Goal: Communication & Community: Participate in discussion

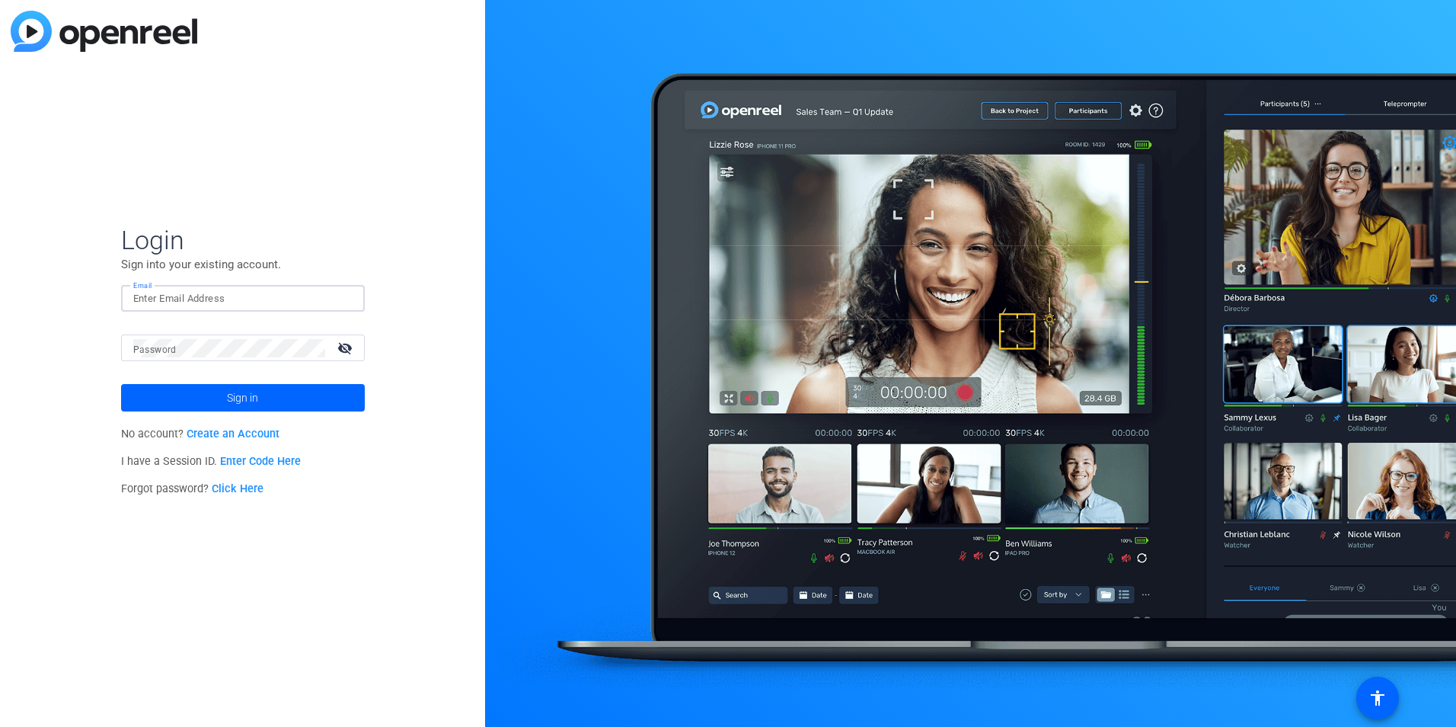
click at [241, 293] on input "Email" at bounding box center [242, 298] width 219 height 18
type input "[EMAIL_ADDRESS][DOMAIN_NAME]"
click at [165, 295] on input "Email" at bounding box center [242, 298] width 219 height 18
click at [121, 384] on button "Sign in" at bounding box center [243, 397] width 244 height 27
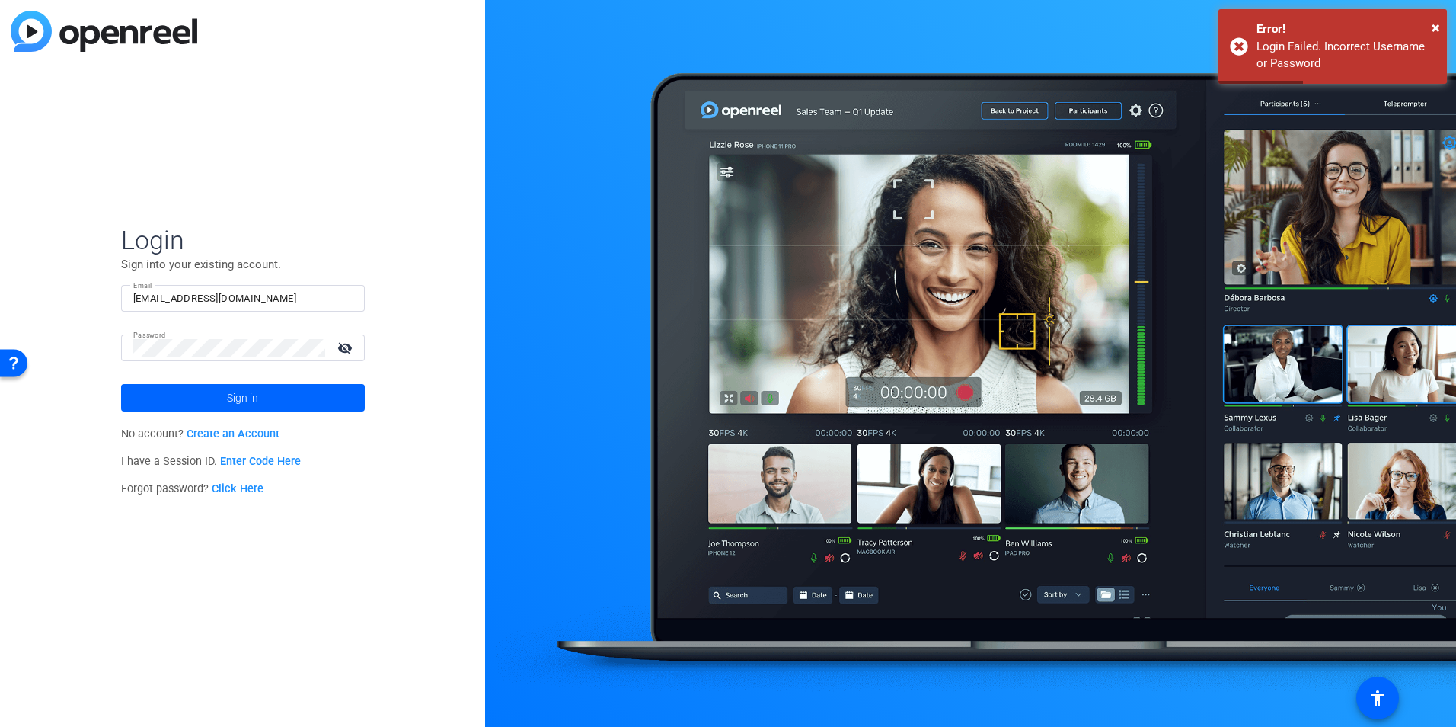
click at [166, 294] on input "[EMAIL_ADDRESS][DOMAIN_NAME]" at bounding box center [242, 298] width 219 height 18
click at [215, 288] on div "[EMAIL_ADDRESS][DOMAIN_NAME]" at bounding box center [242, 298] width 219 height 27
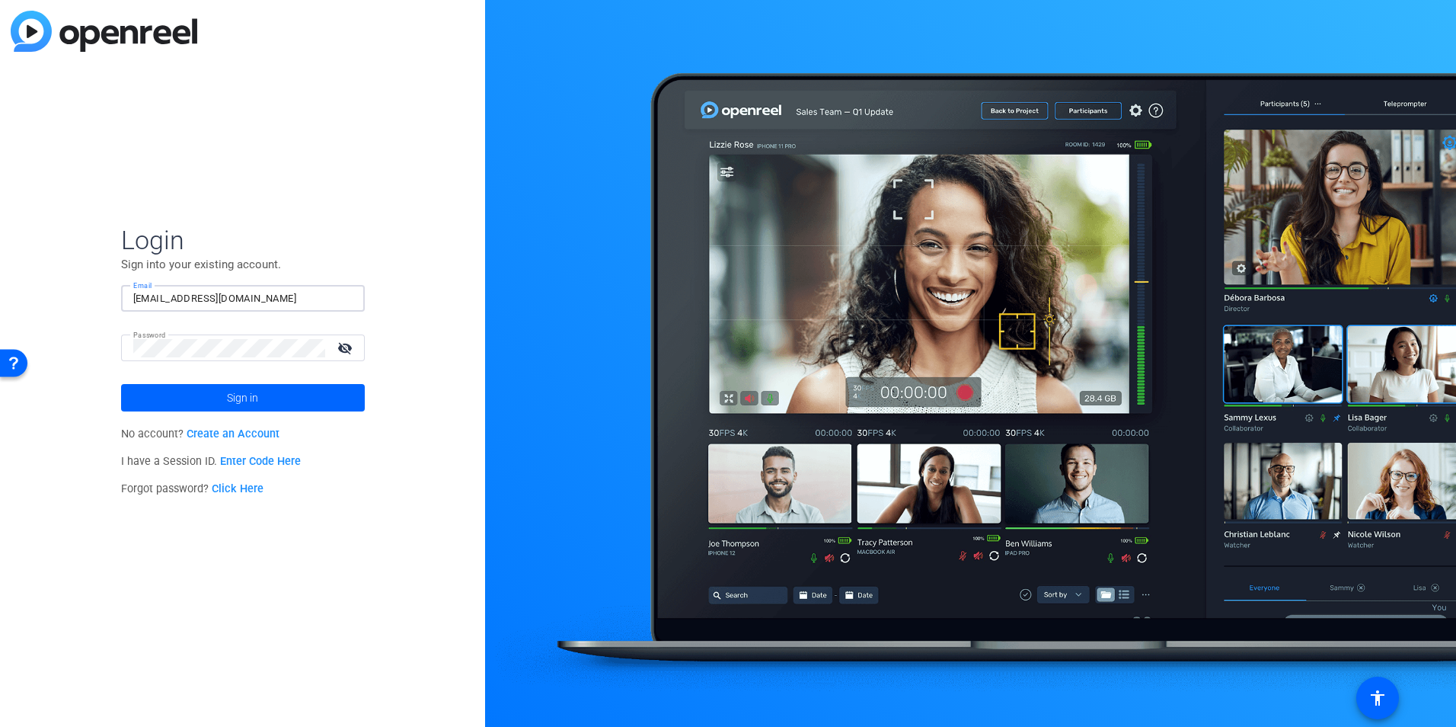
click at [217, 299] on input "[EMAIL_ADDRESS][DOMAIN_NAME]" at bounding box center [242, 298] width 219 height 18
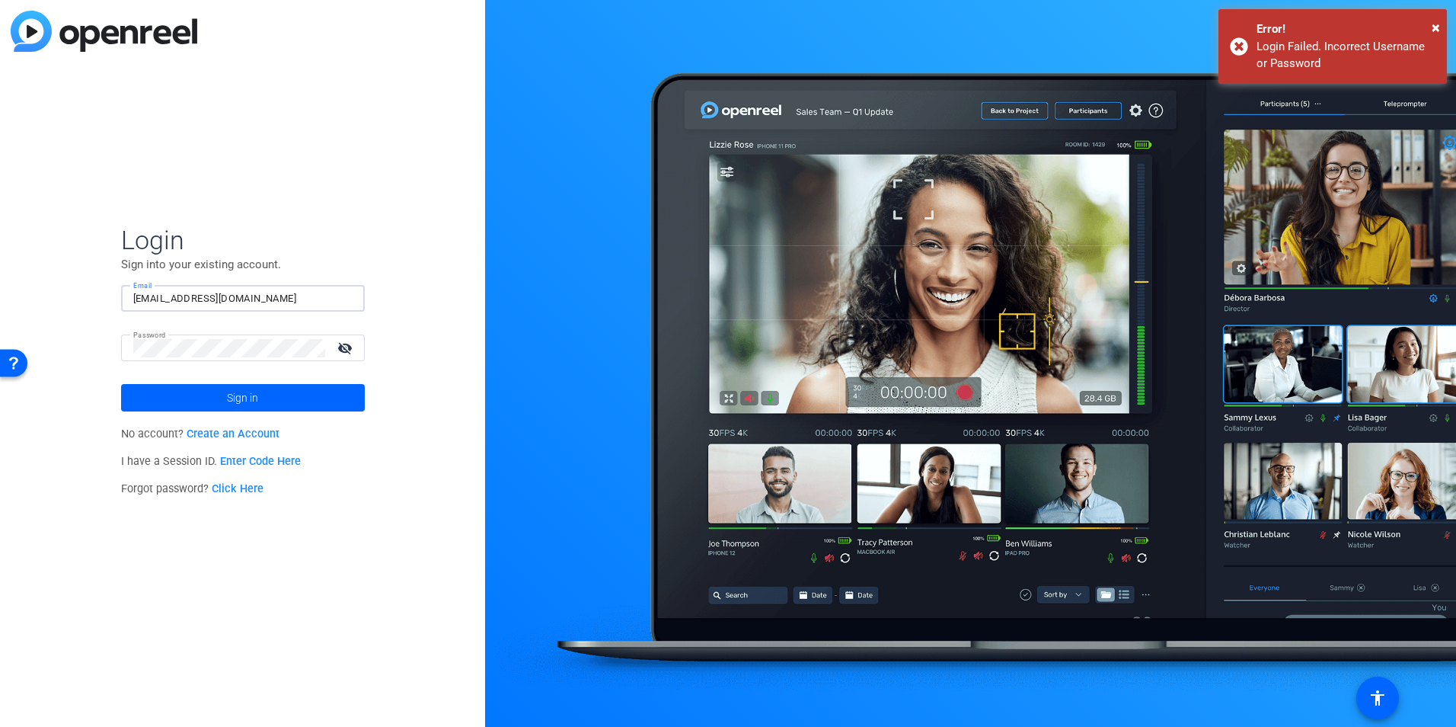
click at [217, 299] on input "[EMAIL_ADDRESS][DOMAIN_NAME]" at bounding box center [242, 298] width 219 height 18
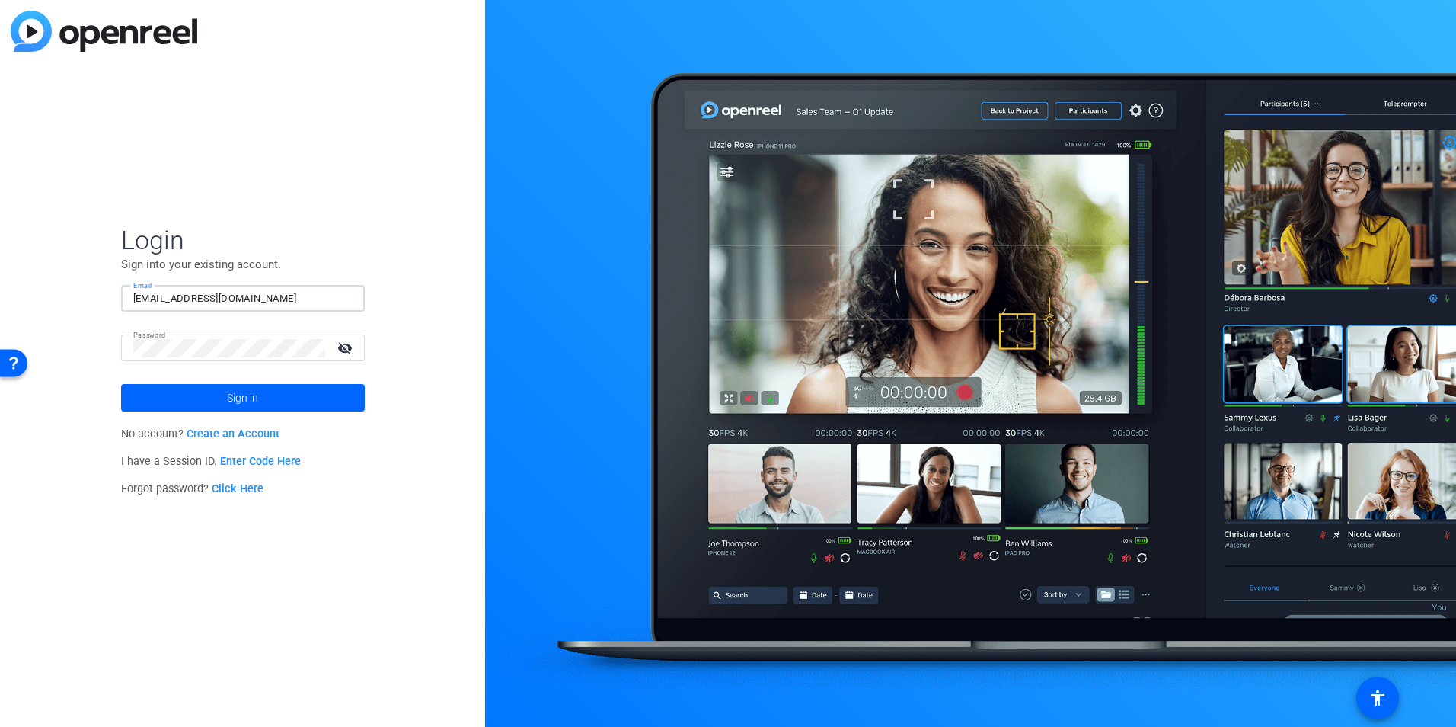
click at [217, 299] on input "[EMAIL_ADDRESS][DOMAIN_NAME]" at bounding box center [242, 298] width 219 height 18
type input "[EMAIL_ADDRESS][DOMAIN_NAME]"
click at [121, 384] on button "Sign in" at bounding box center [243, 397] width 244 height 27
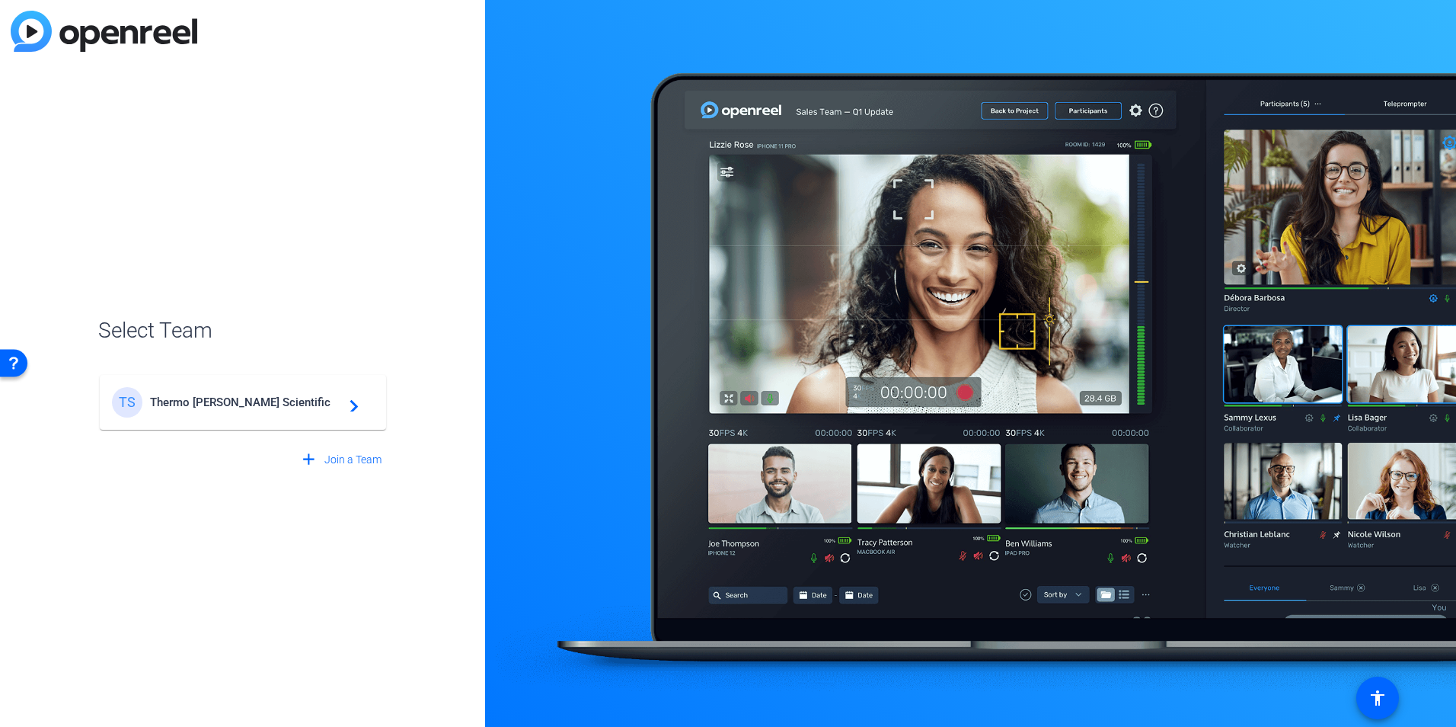
click at [222, 412] on div "TS Thermo [PERSON_NAME] Scientific navigate_next" at bounding box center [243, 402] width 262 height 30
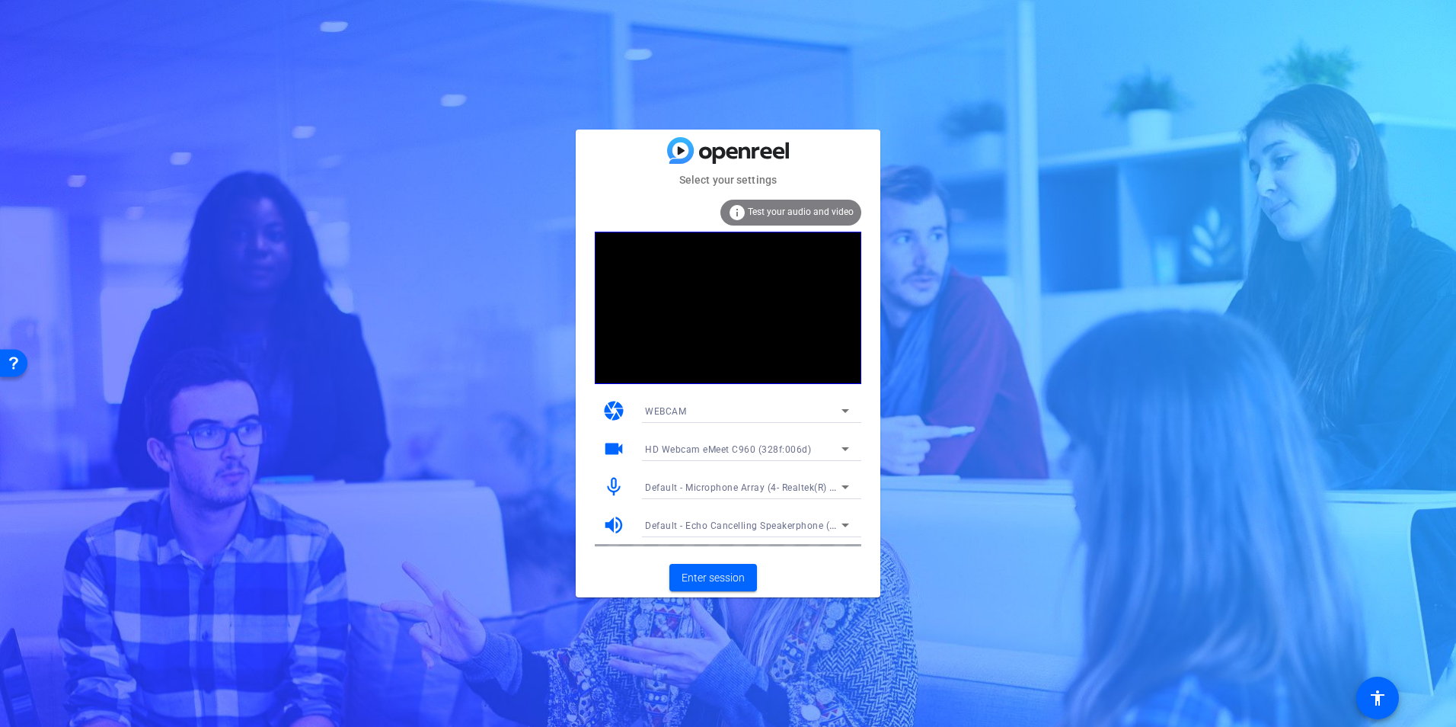
click at [819, 485] on span "Default - Microphone Array (4- Realtek(R) Audio)" at bounding box center [752, 487] width 214 height 12
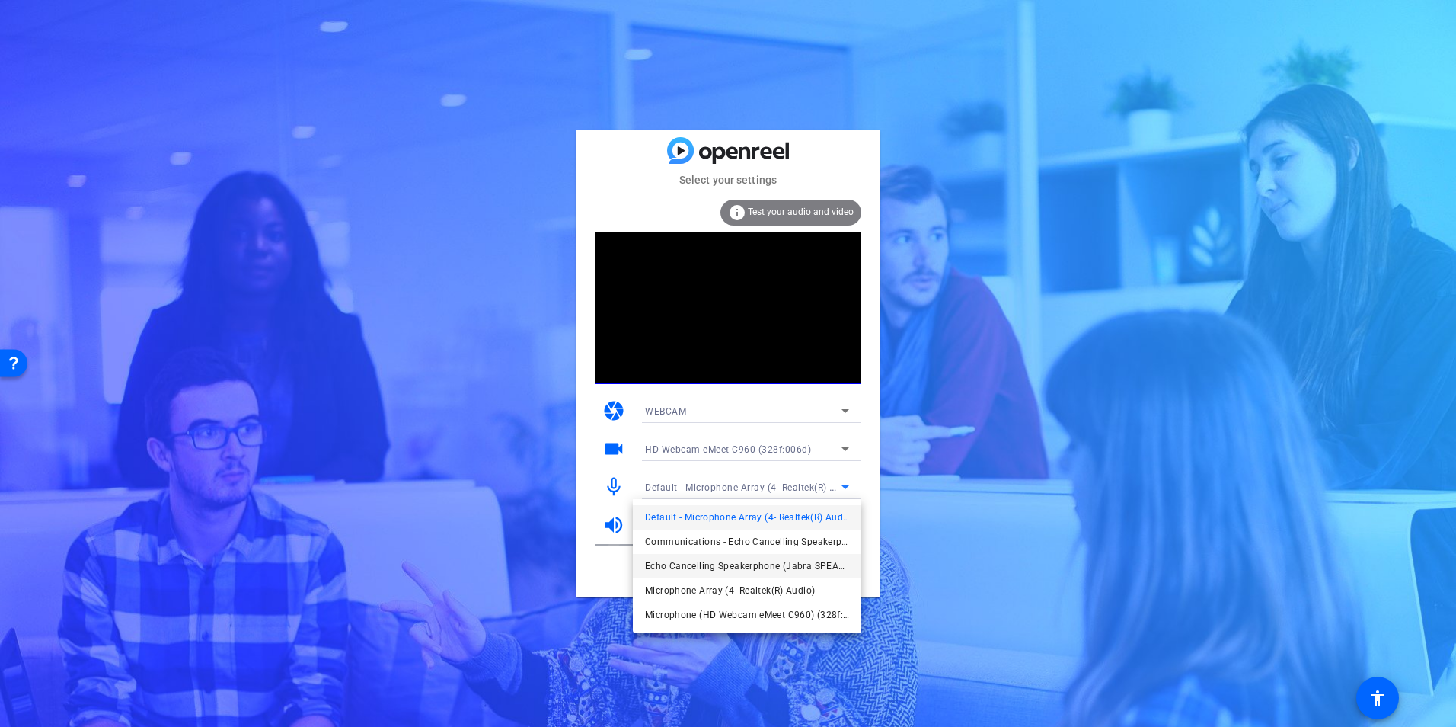
click at [765, 561] on span "Echo Cancelling Speakerphone (Jabra SPEAK 510 USB) (0b0e:0422)" at bounding box center [747, 566] width 204 height 18
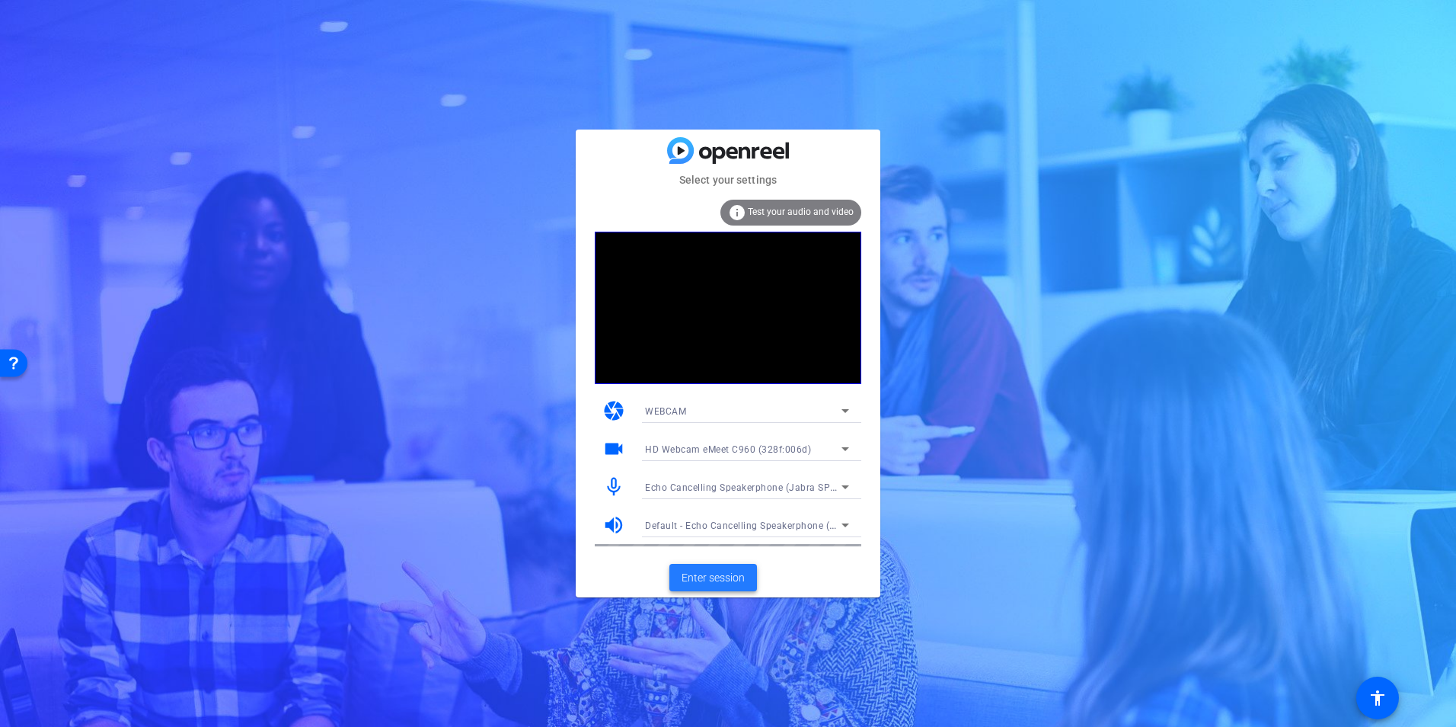
click at [708, 583] on span "Enter session" at bounding box center [713, 578] width 63 height 16
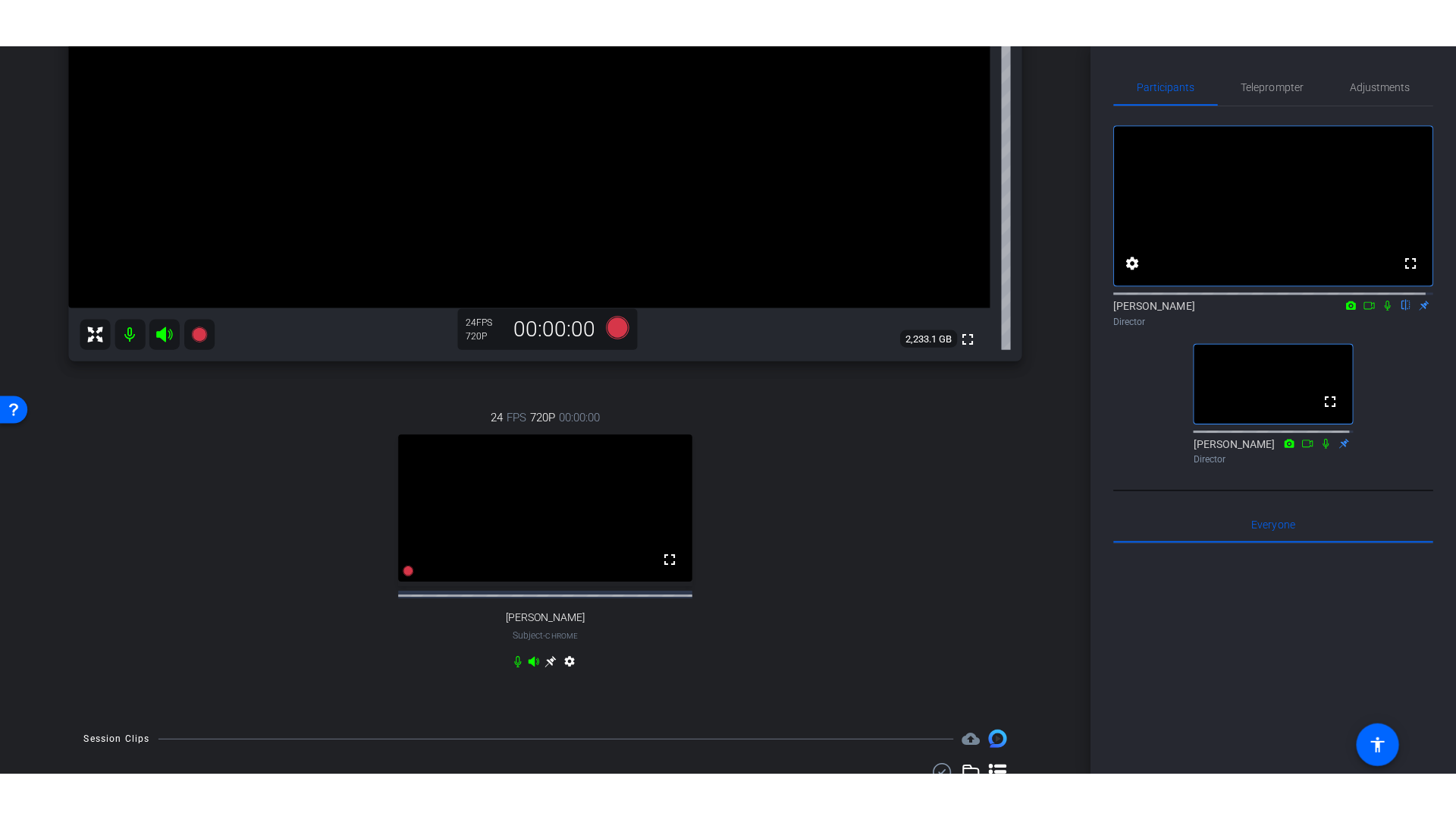
scroll to position [281, 0]
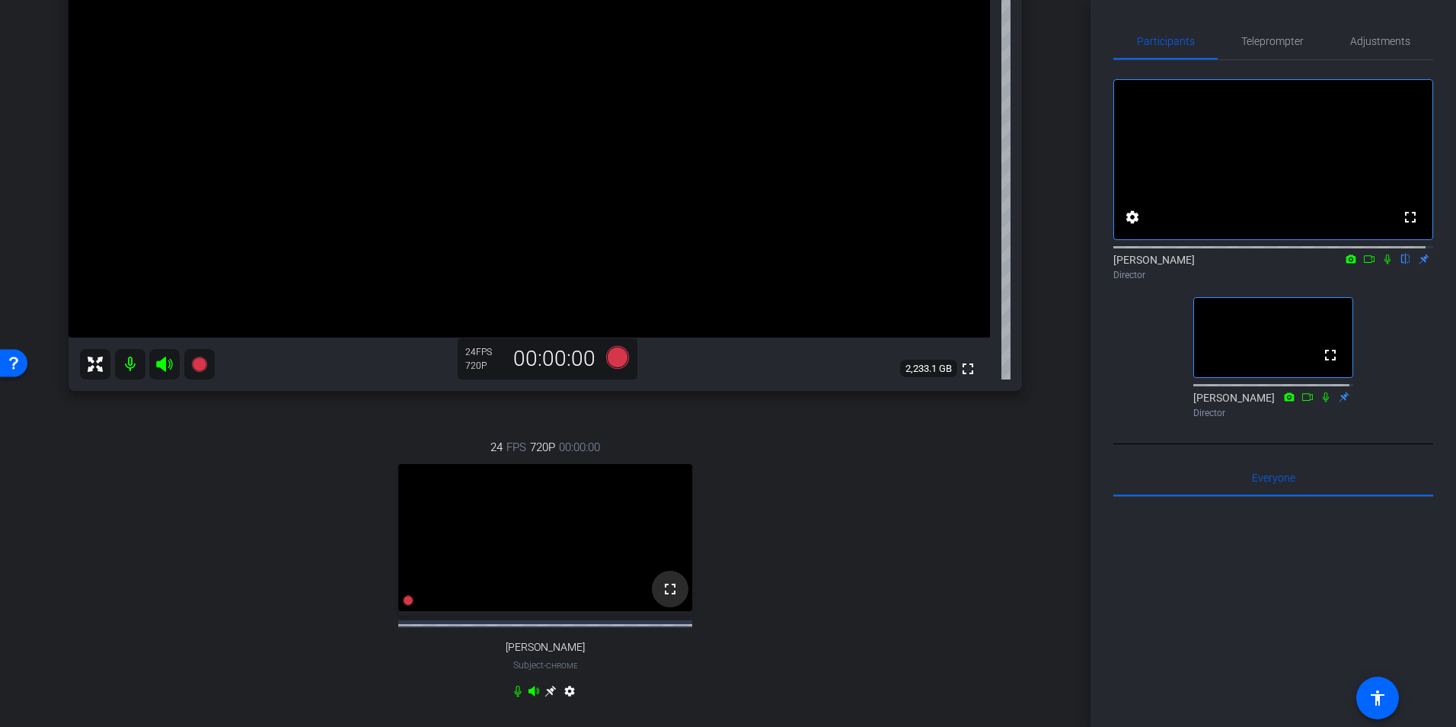
click at [664, 598] on mat-icon "fullscreen" at bounding box center [670, 589] width 18 height 18
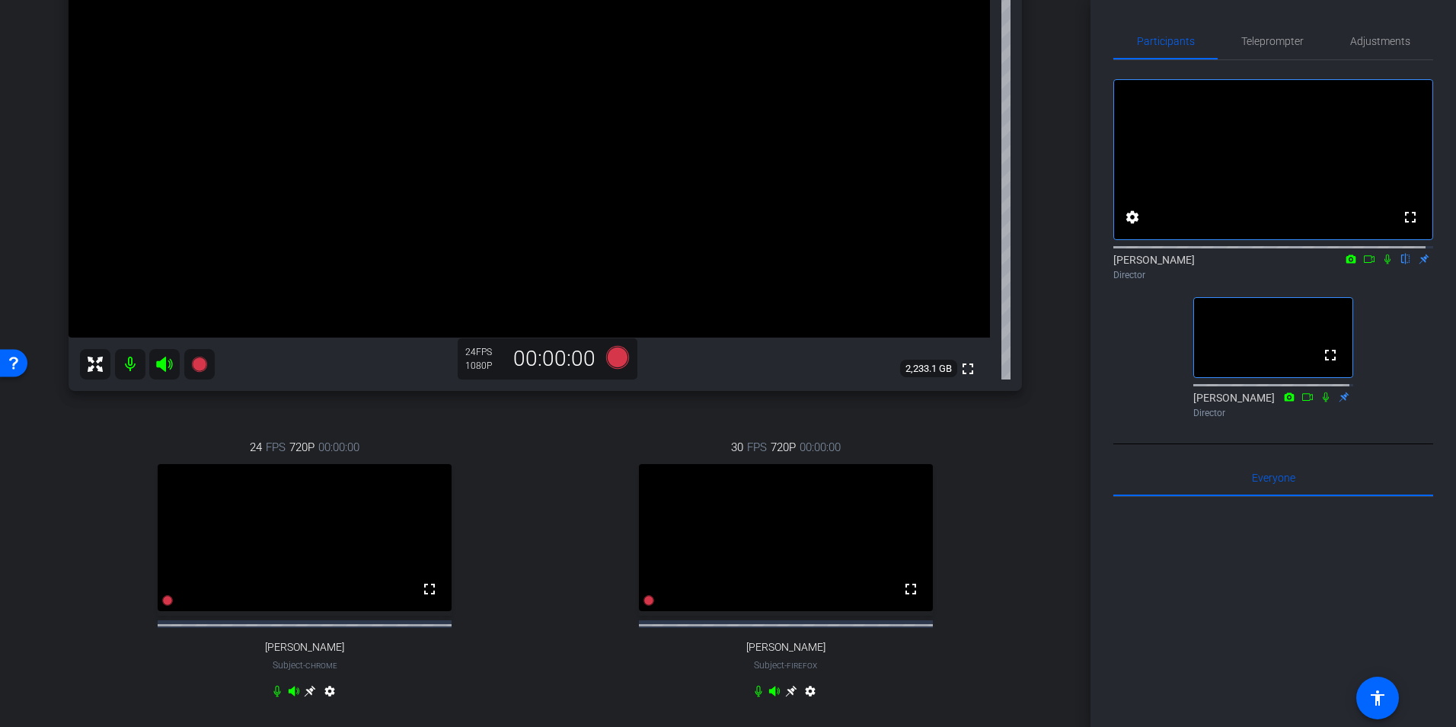
click at [788, 697] on icon at bounding box center [791, 691] width 12 height 12
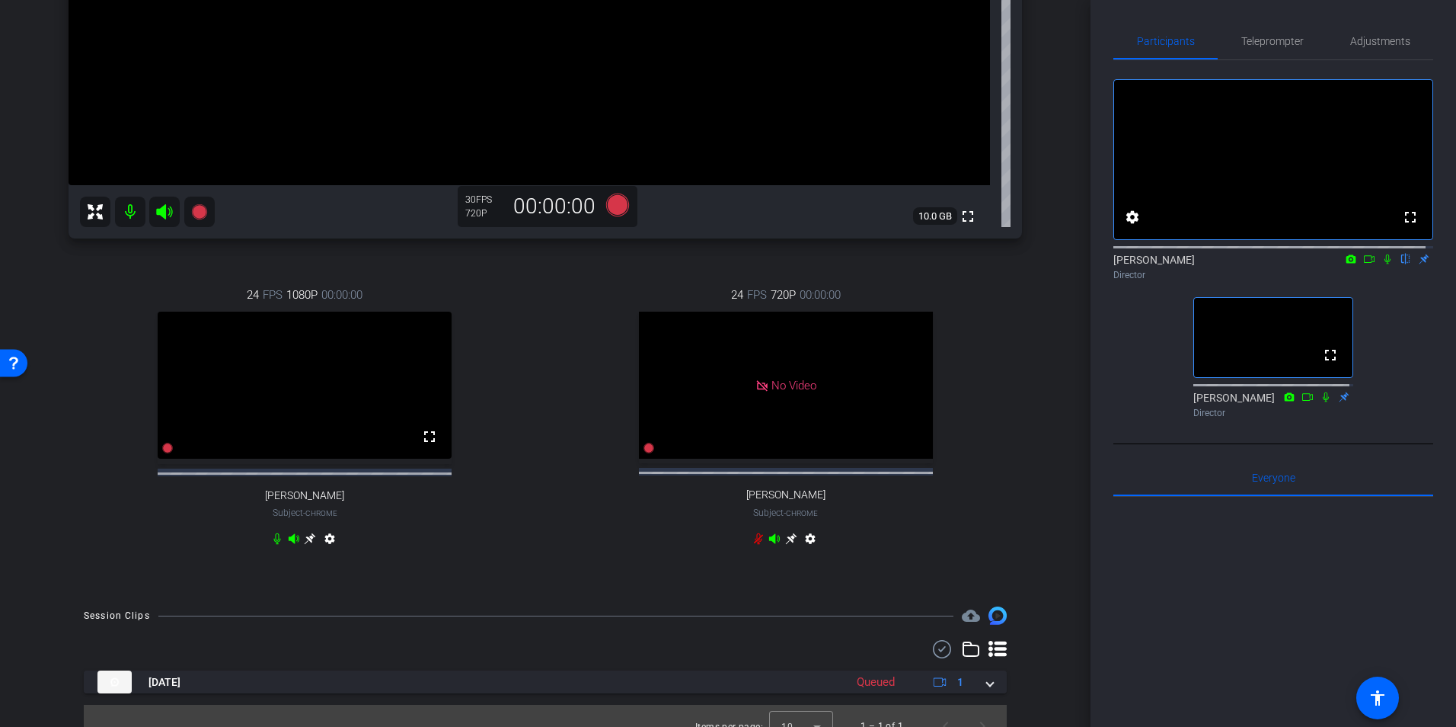
scroll to position [468, 0]
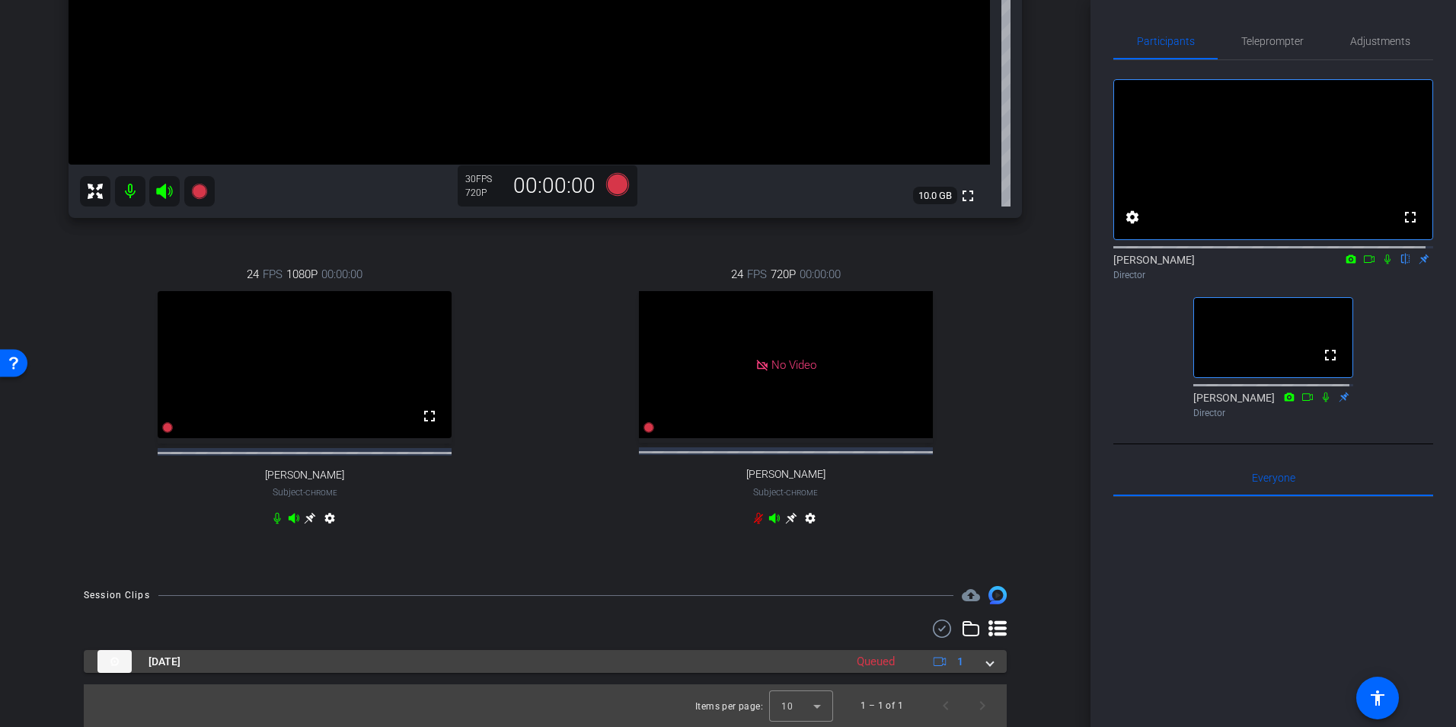
click at [987, 663] on span at bounding box center [990, 662] width 6 height 16
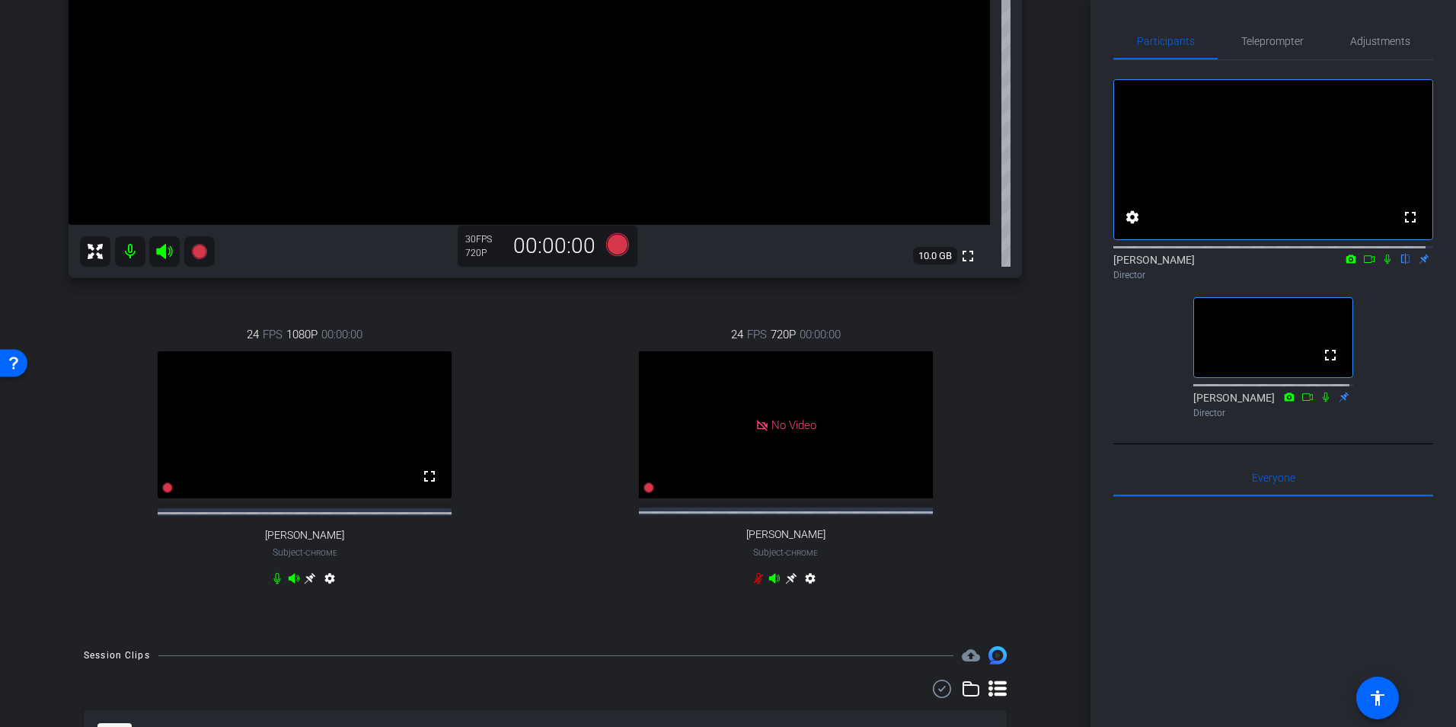
scroll to position [547, 0]
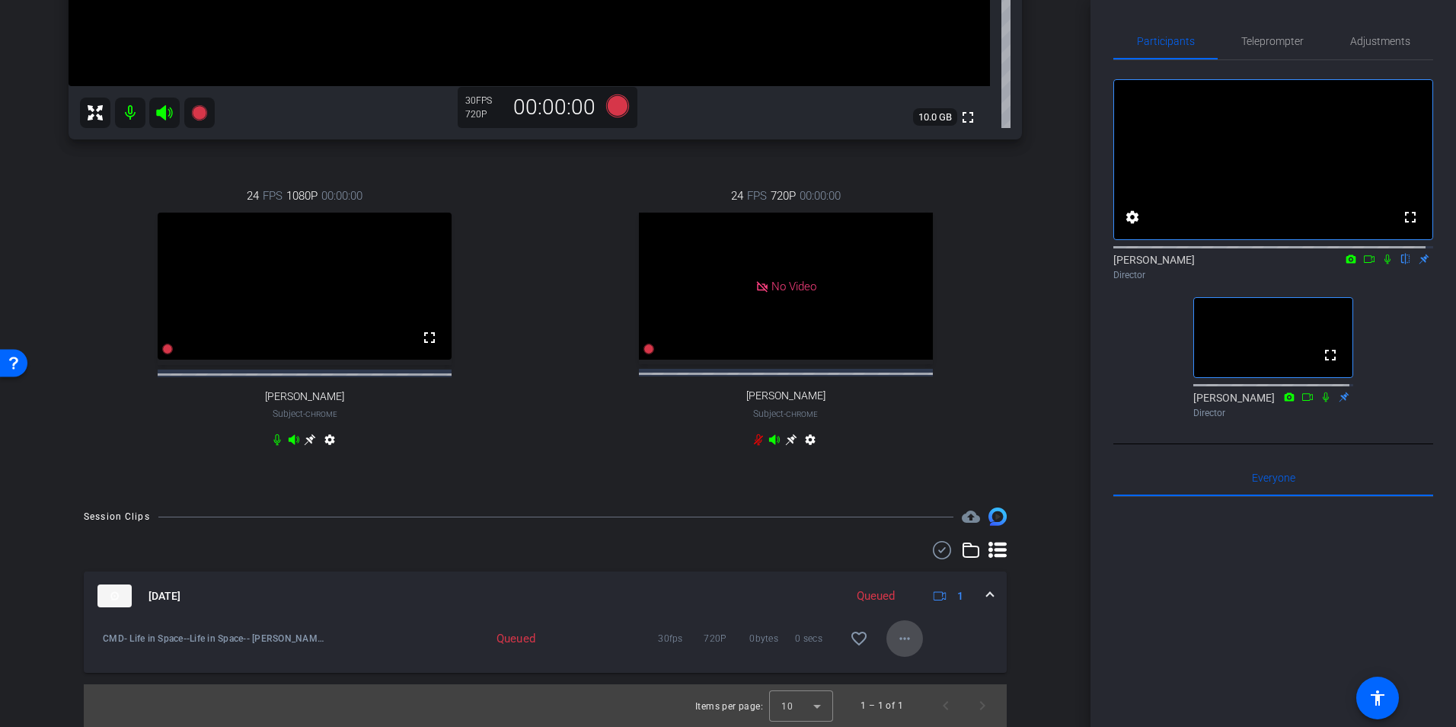
click at [887, 634] on span at bounding box center [905, 638] width 37 height 37
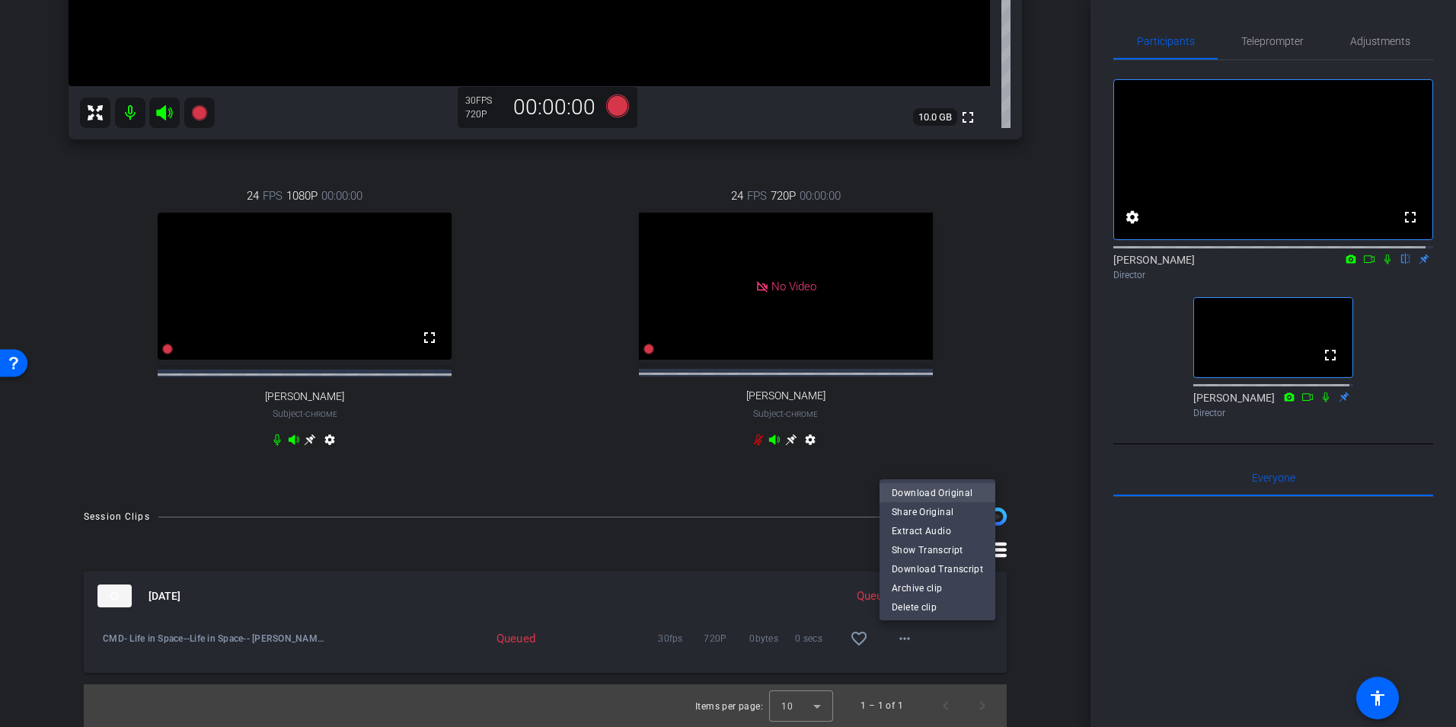
click at [948, 491] on span "Download Original" at bounding box center [937, 492] width 91 height 18
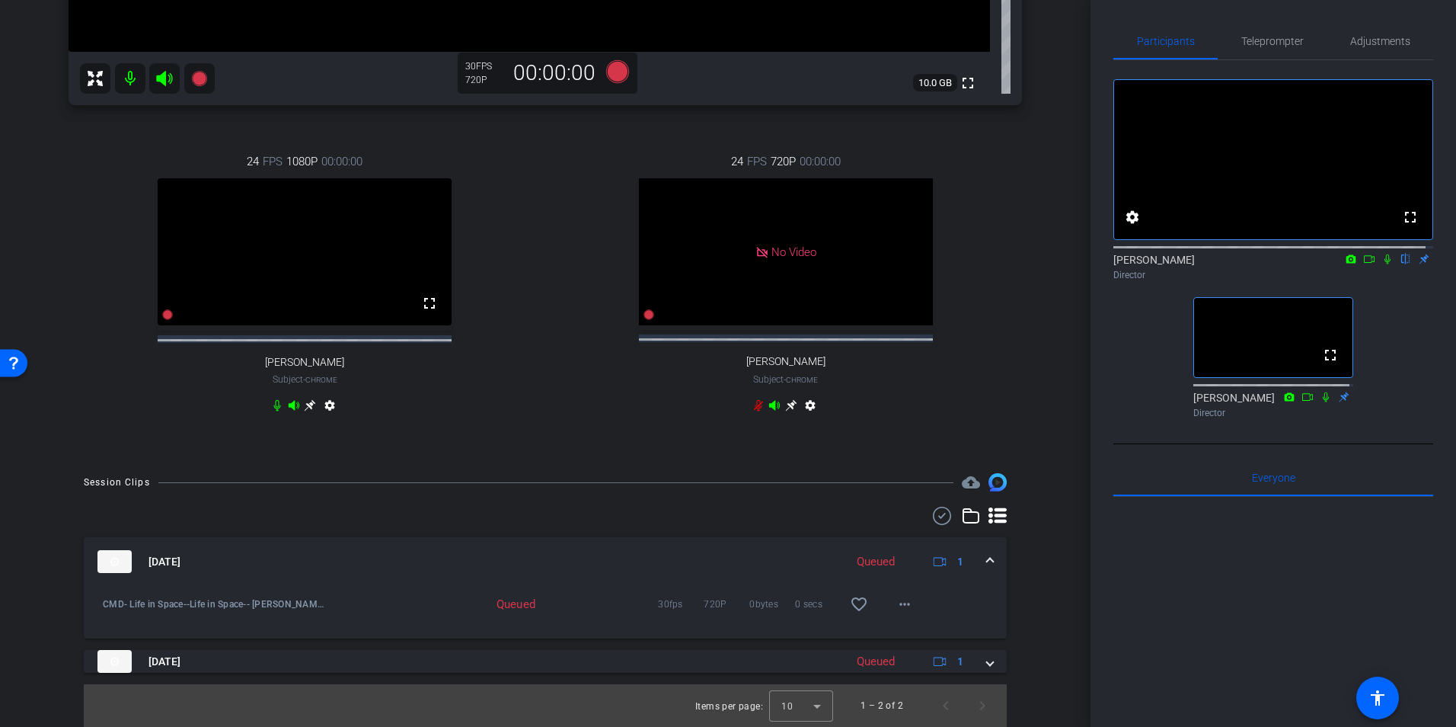
scroll to position [581, 0]
click at [904, 602] on mat-icon "more_horiz" at bounding box center [905, 604] width 18 height 18
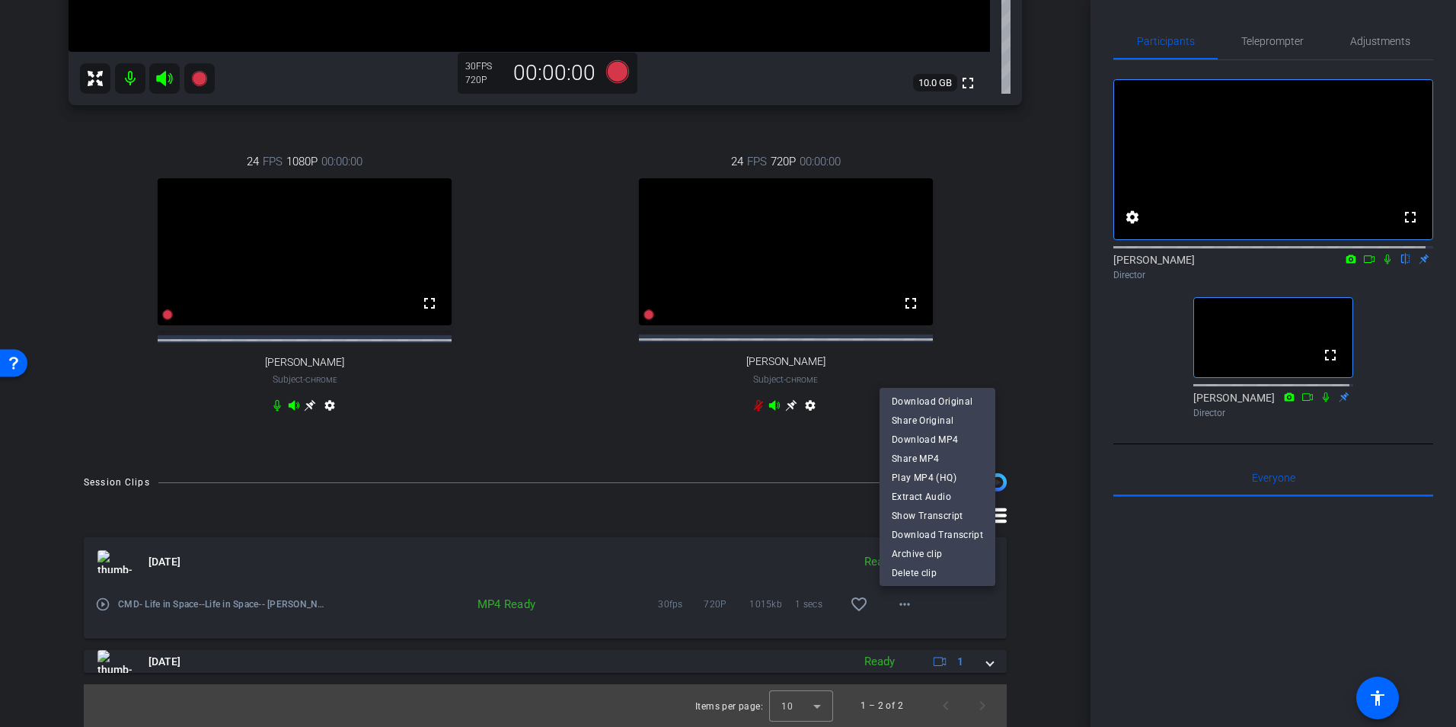
click at [539, 436] on div at bounding box center [728, 363] width 1456 height 727
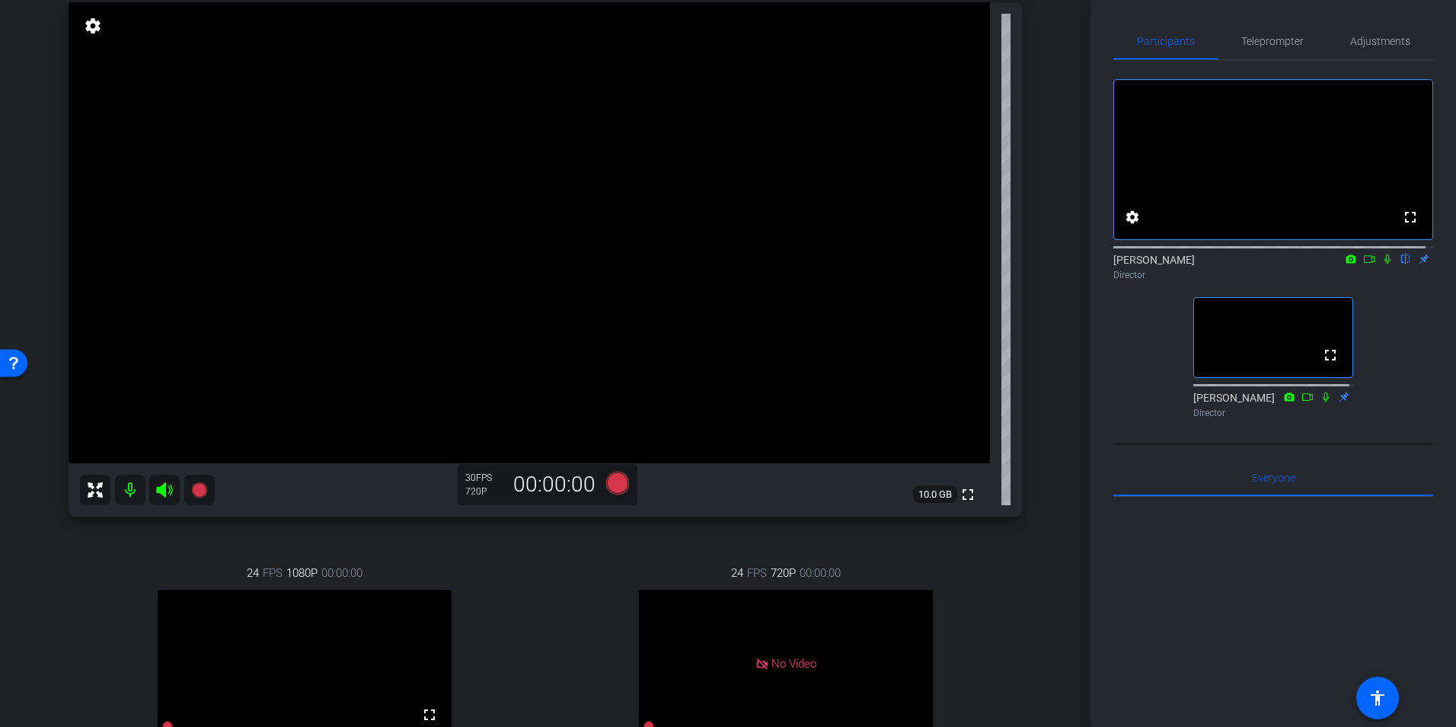
scroll to position [124, 0]
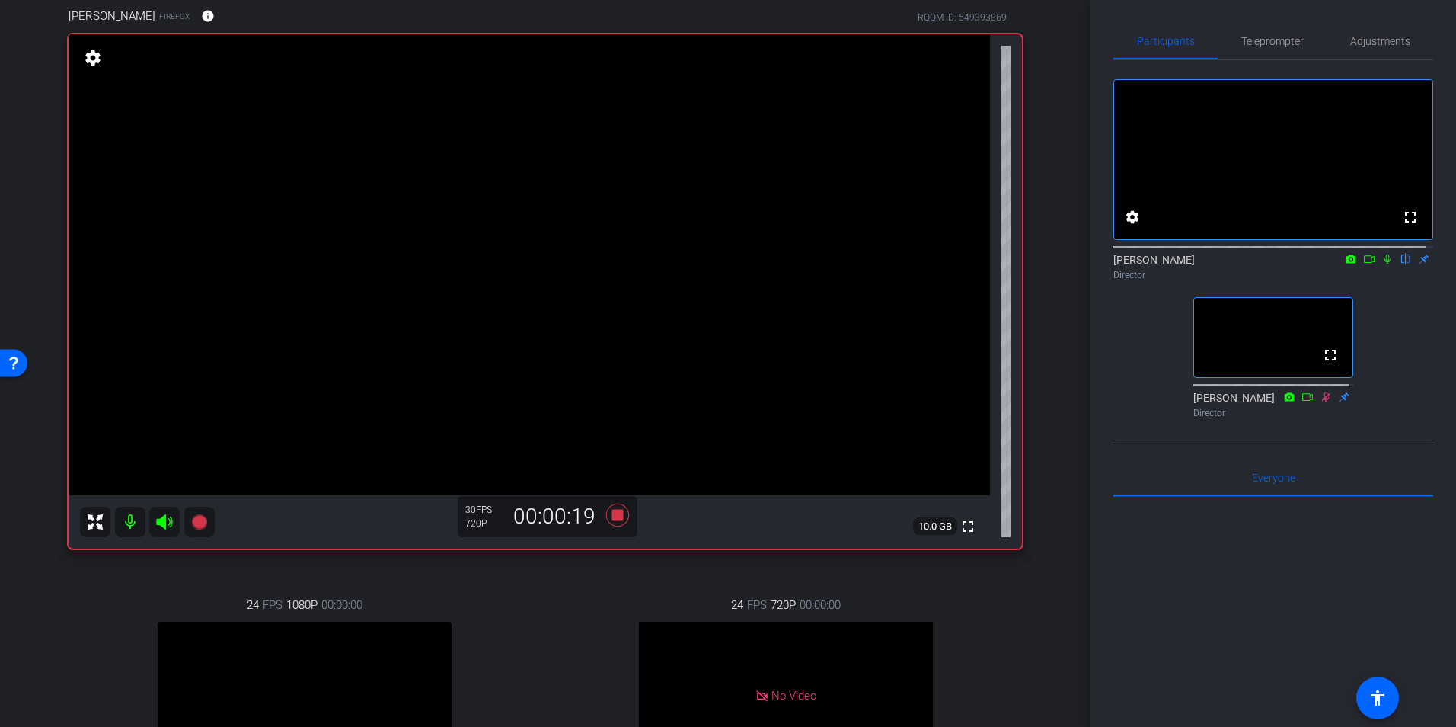
click at [1385, 264] on icon at bounding box center [1388, 259] width 6 height 10
click at [1382, 264] on icon at bounding box center [1388, 259] width 12 height 11
drag, startPoint x: 1379, startPoint y: 275, endPoint x: 1373, endPoint y: 346, distance: 71.1
click at [1384, 264] on icon at bounding box center [1388, 259] width 8 height 10
click at [1382, 264] on icon at bounding box center [1388, 259] width 12 height 11
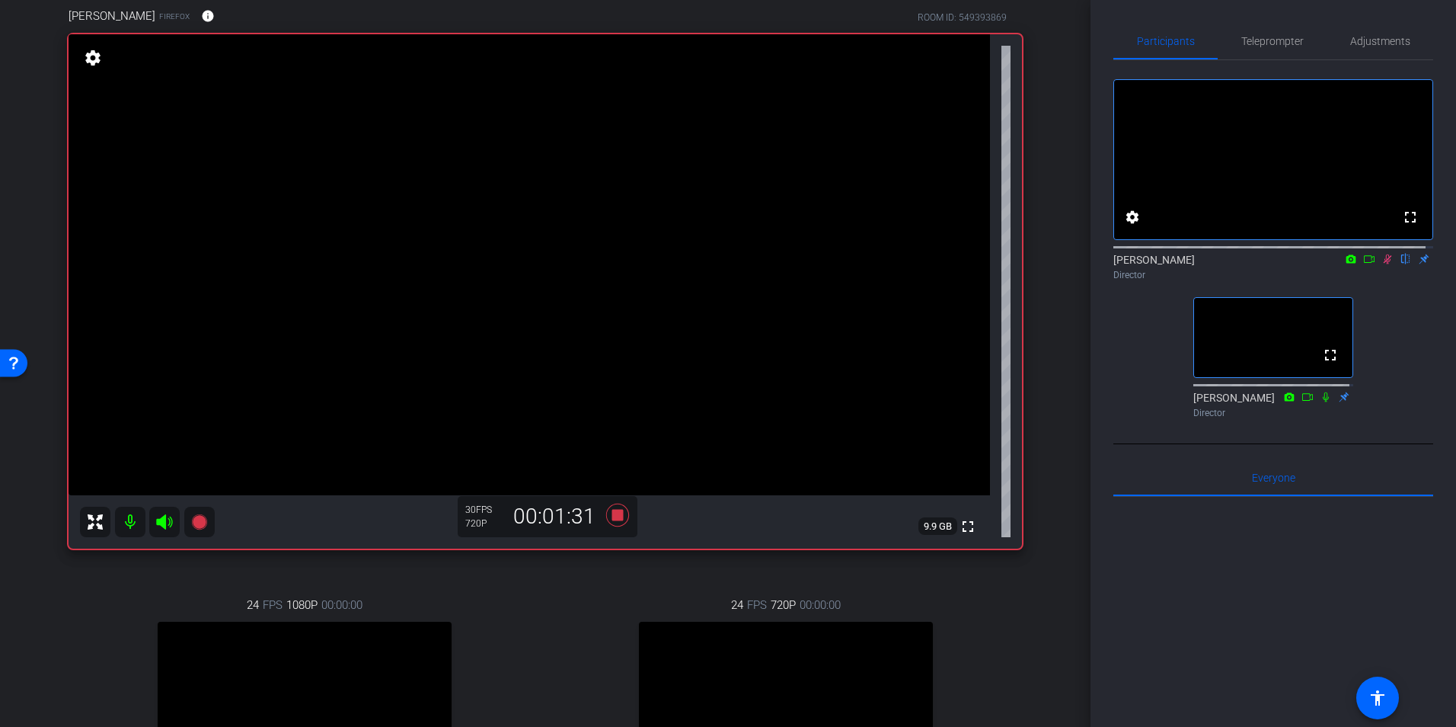
drag, startPoint x: 1375, startPoint y: 273, endPoint x: 1376, endPoint y: 284, distance: 11.5
click at [1382, 264] on icon at bounding box center [1388, 259] width 12 height 11
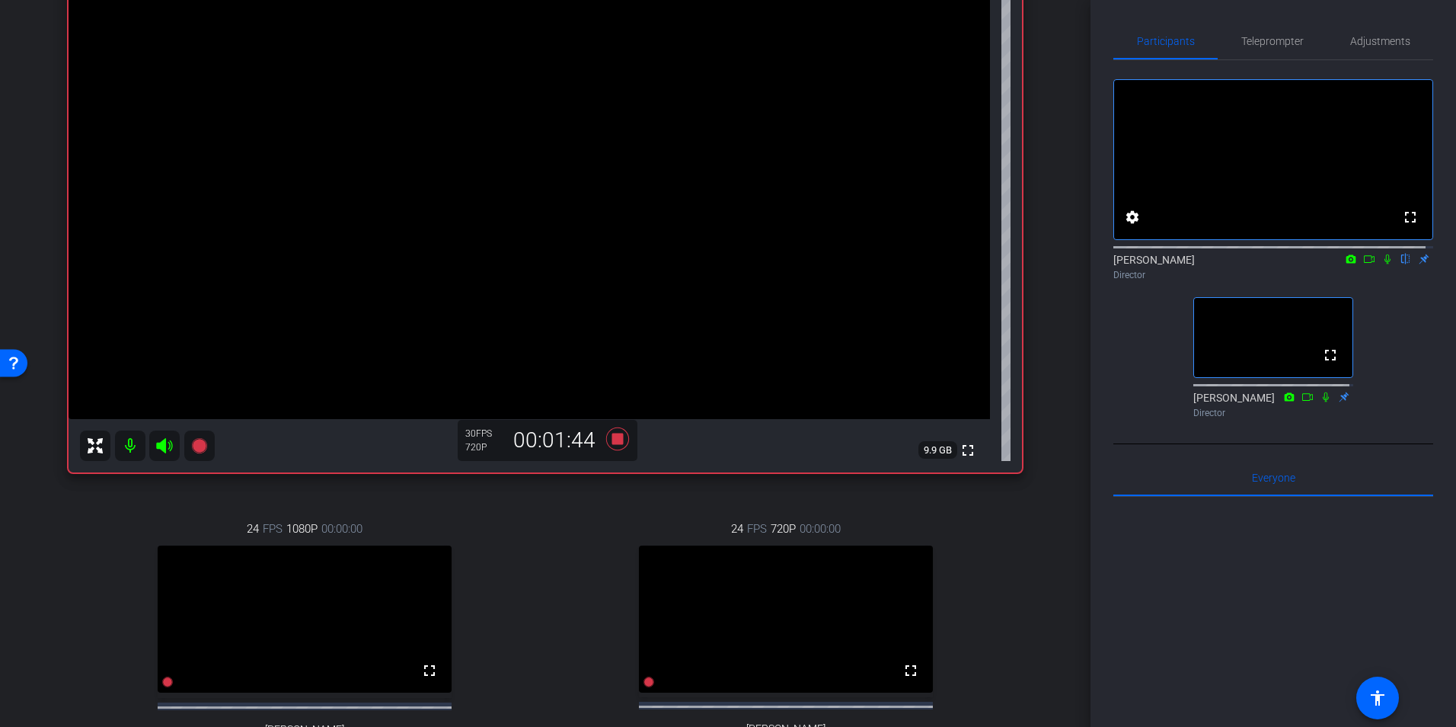
scroll to position [276, 0]
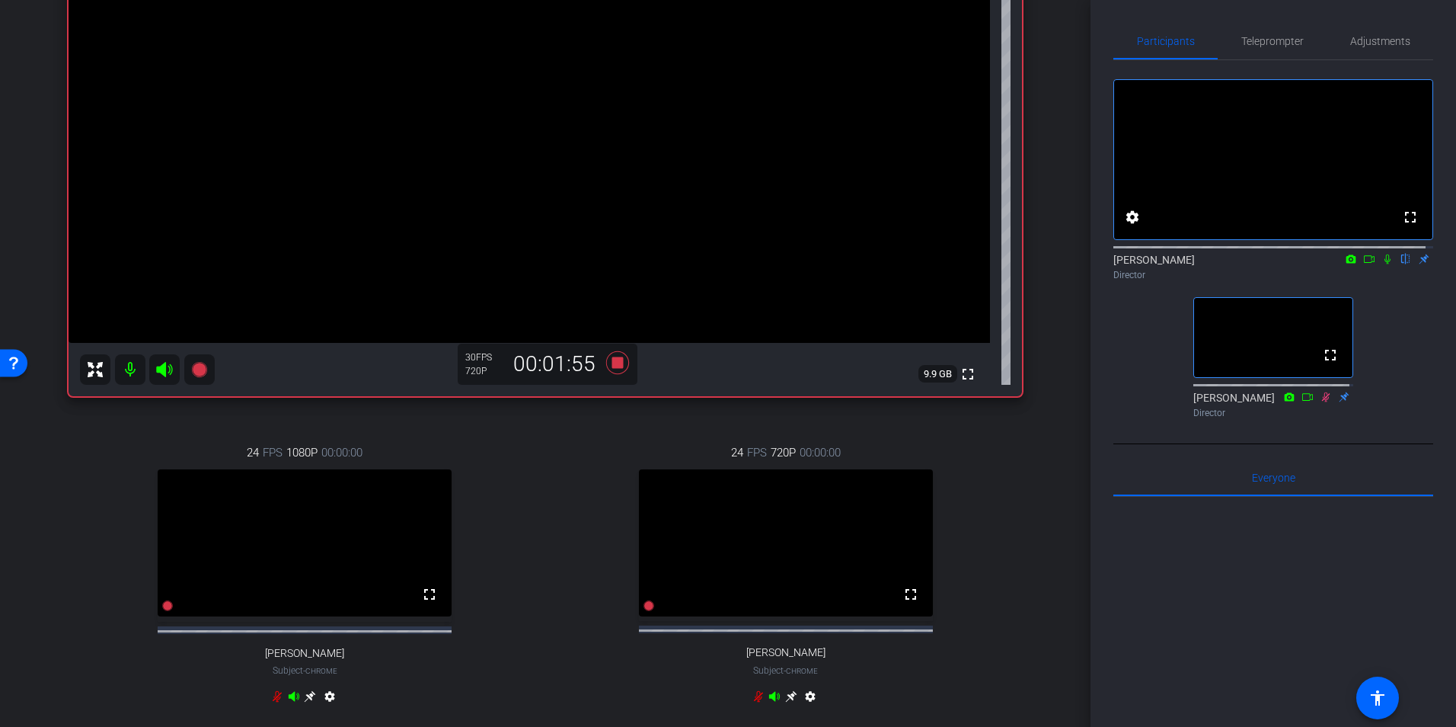
click at [1382, 264] on icon at bounding box center [1388, 259] width 12 height 11
click at [1383, 264] on icon at bounding box center [1388, 259] width 12 height 11
click at [1384, 264] on icon at bounding box center [1388, 259] width 8 height 10
click at [1382, 264] on icon at bounding box center [1388, 259] width 12 height 11
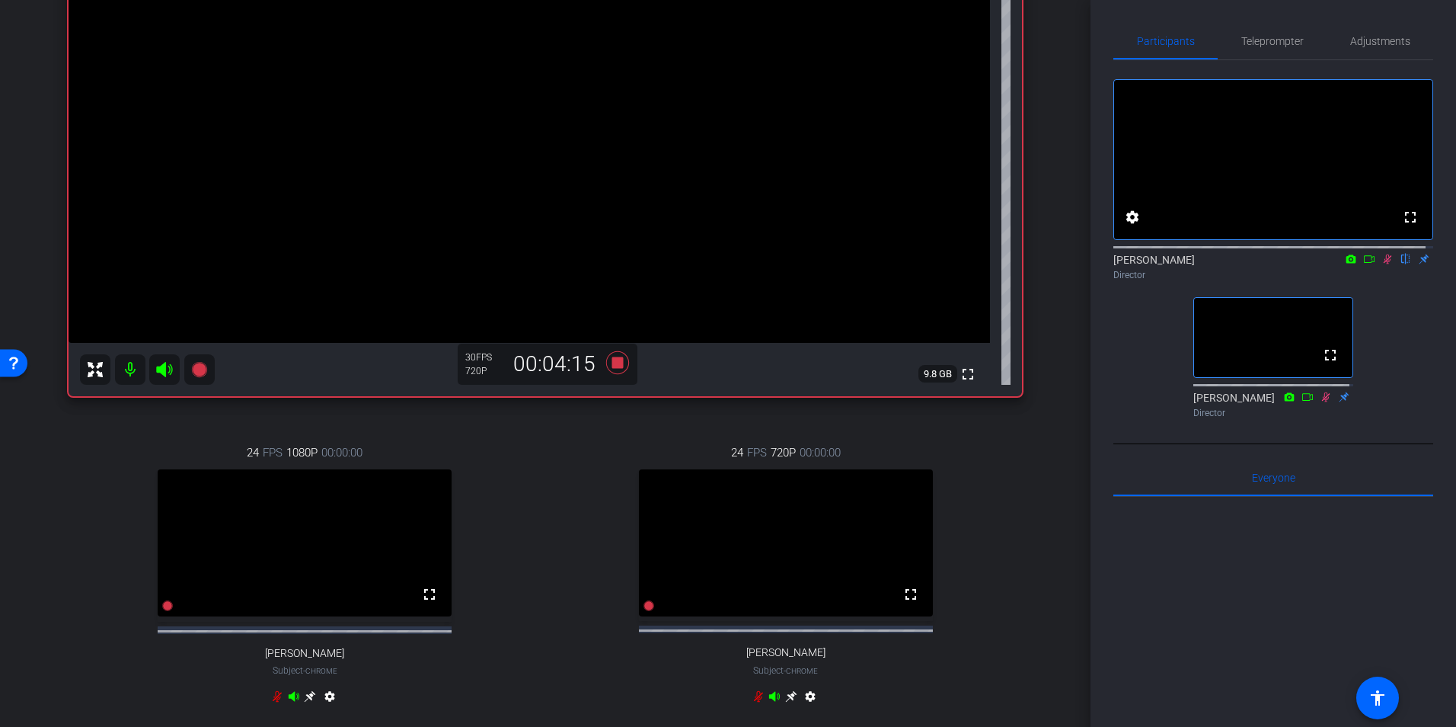
click at [1382, 264] on icon at bounding box center [1388, 259] width 12 height 11
click at [1385, 264] on icon at bounding box center [1388, 259] width 6 height 10
click at [1384, 264] on icon at bounding box center [1388, 259] width 8 height 10
click at [1382, 264] on icon at bounding box center [1388, 259] width 12 height 11
click at [1384, 264] on icon at bounding box center [1388, 259] width 8 height 10
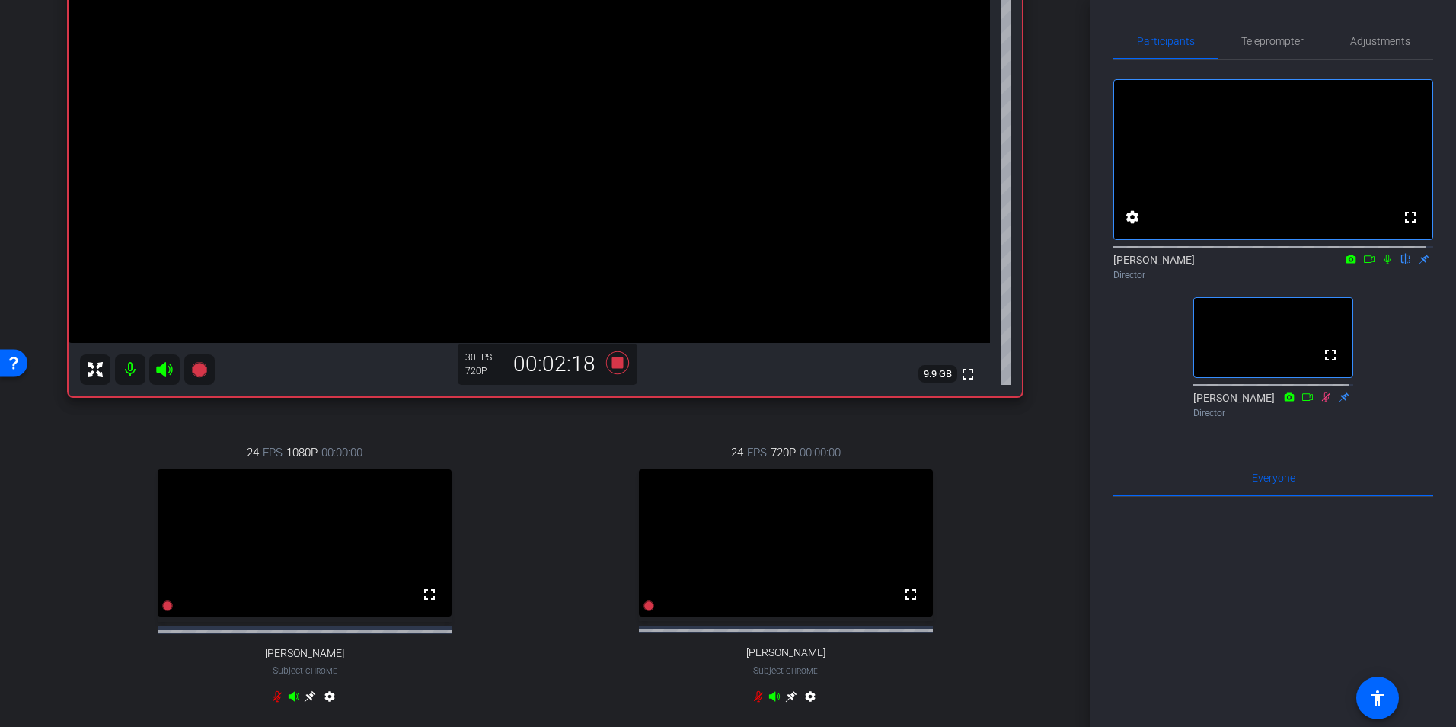
click at [1382, 264] on icon at bounding box center [1388, 259] width 12 height 11
click at [1384, 264] on icon at bounding box center [1388, 259] width 8 height 10
click at [1382, 264] on icon at bounding box center [1388, 259] width 12 height 11
click at [1384, 264] on icon at bounding box center [1388, 259] width 8 height 10
click at [1384, 264] on icon at bounding box center [1388, 259] width 12 height 11
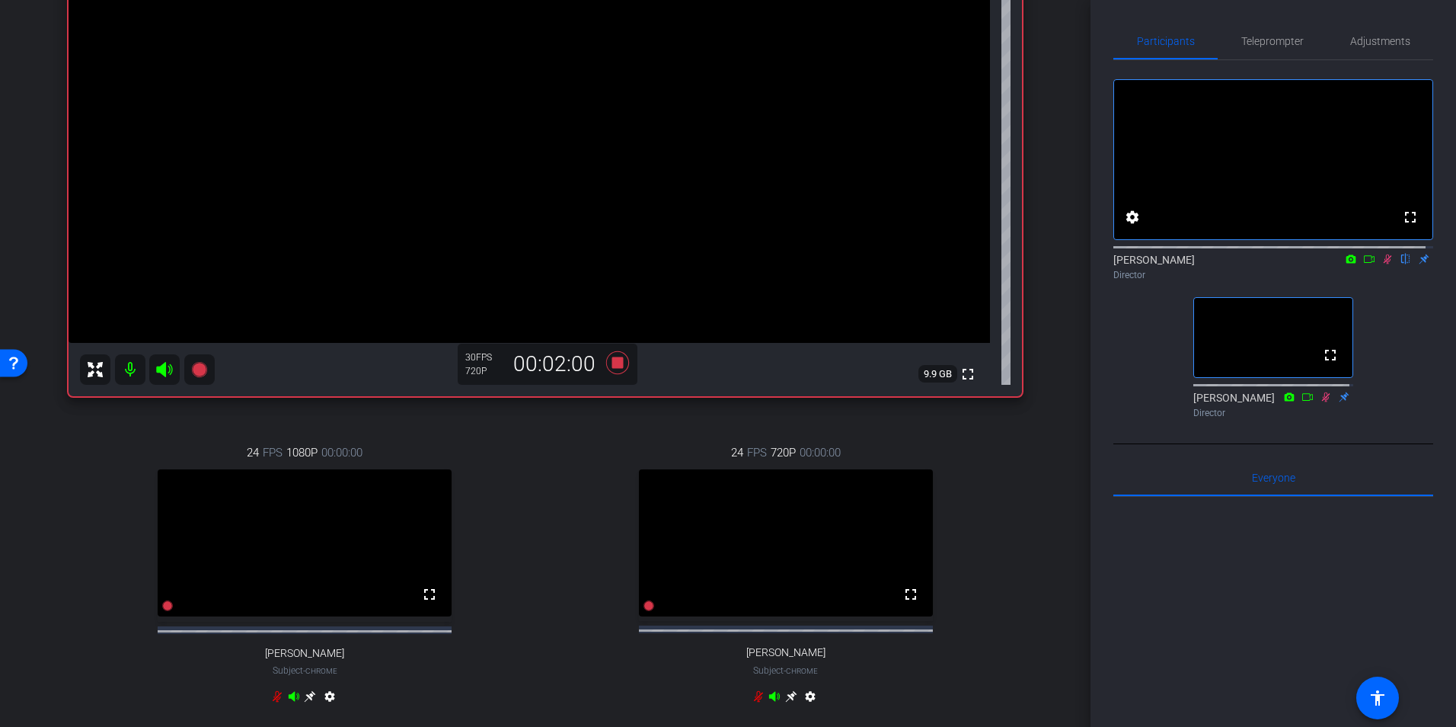
click at [1384, 264] on icon at bounding box center [1388, 259] width 8 height 10
click at [1383, 264] on icon at bounding box center [1388, 259] width 12 height 11
click at [1384, 264] on icon at bounding box center [1388, 259] width 8 height 10
click at [1383, 264] on icon at bounding box center [1388, 259] width 12 height 11
click at [1384, 264] on icon at bounding box center [1388, 259] width 8 height 10
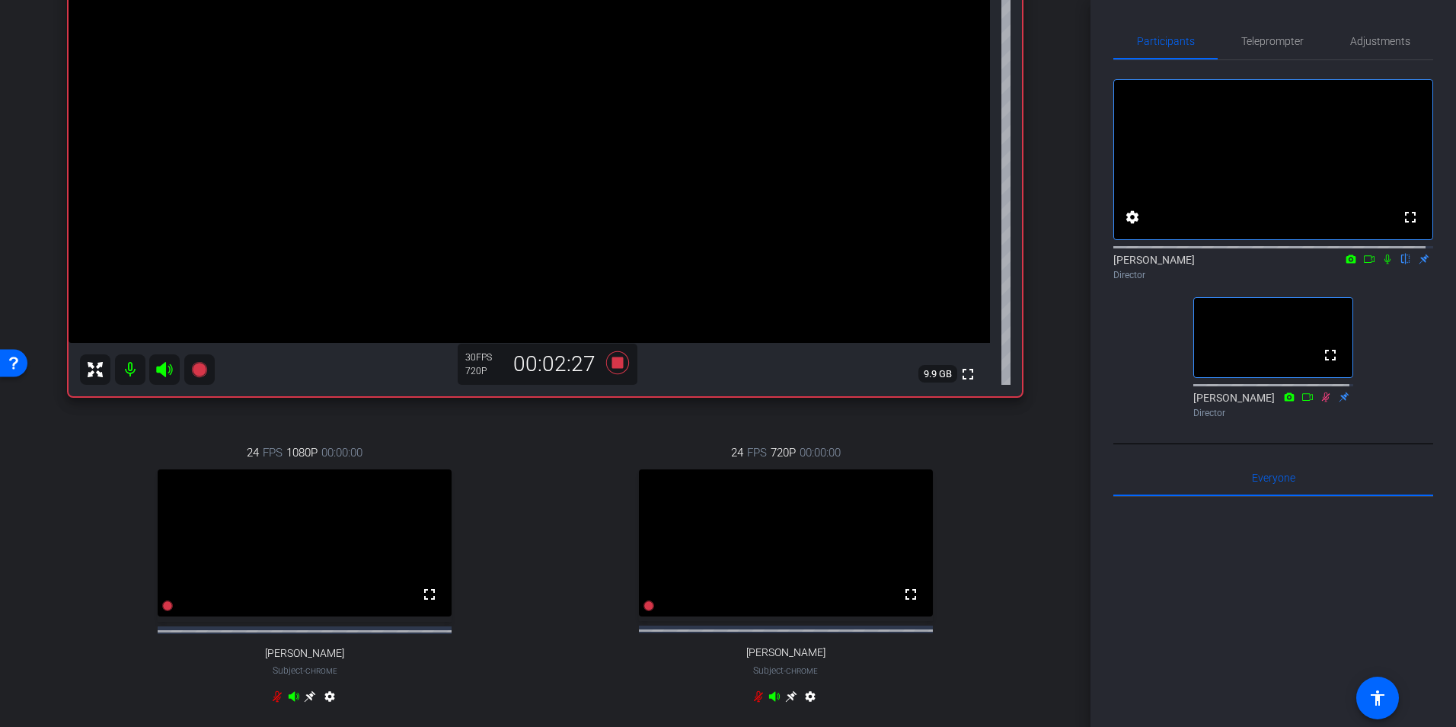
click at [1382, 264] on icon at bounding box center [1388, 259] width 12 height 11
click at [1384, 264] on icon at bounding box center [1388, 259] width 12 height 11
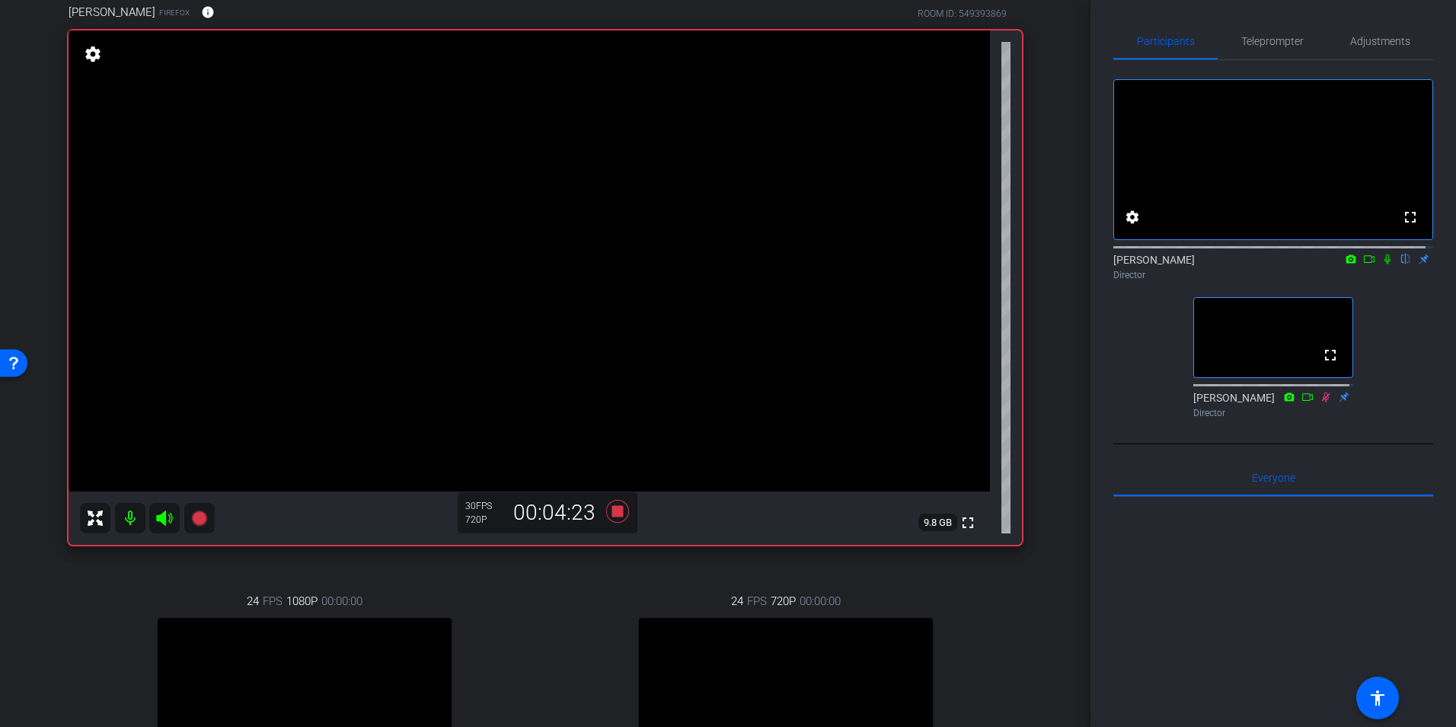
scroll to position [124, 0]
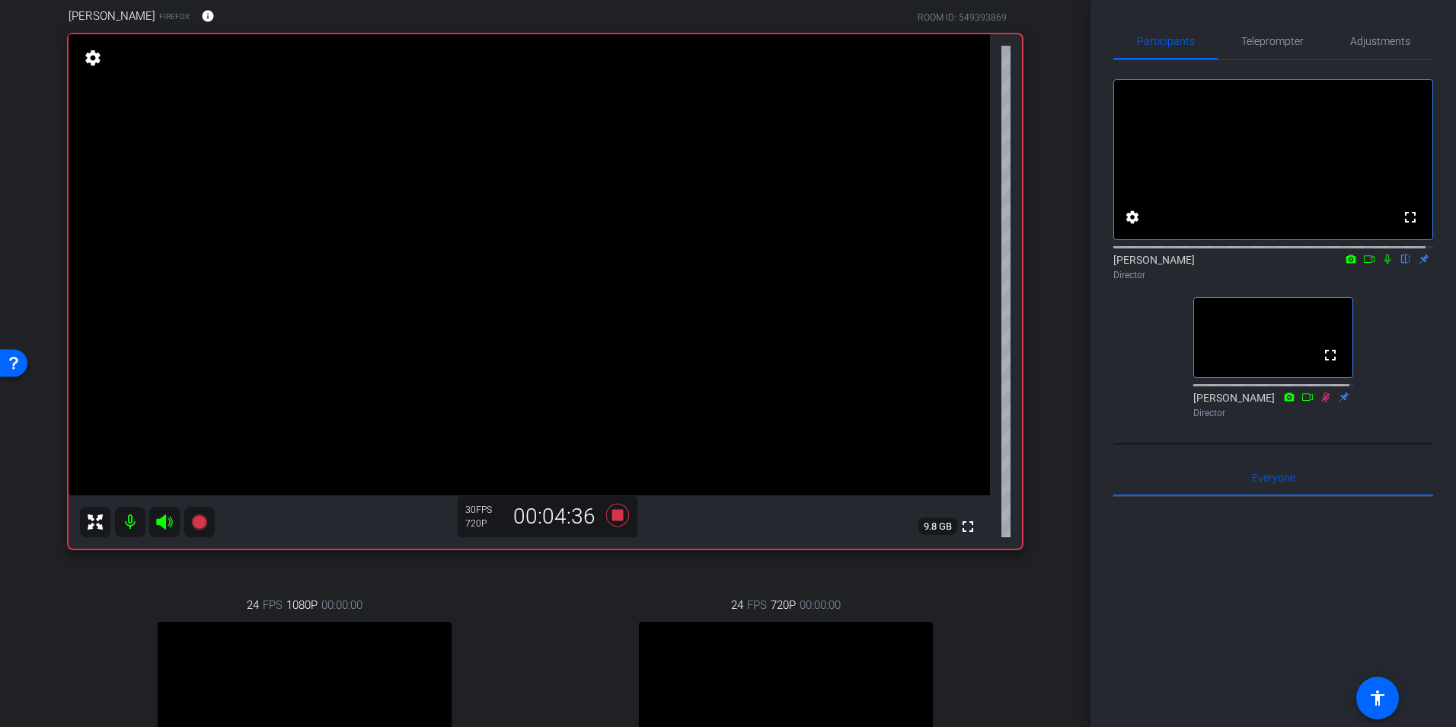
click at [1385, 264] on icon at bounding box center [1388, 259] width 6 height 10
click at [1382, 264] on icon at bounding box center [1388, 259] width 12 height 11
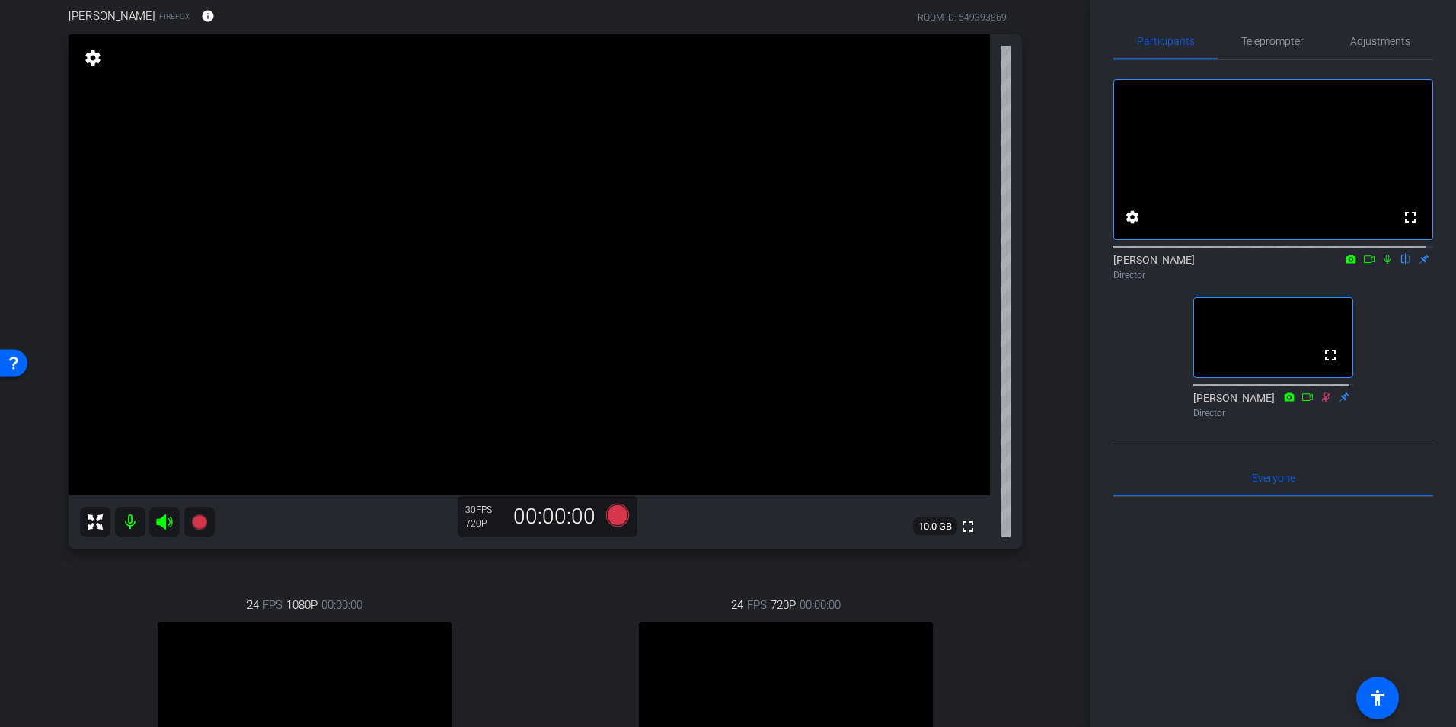
click at [1382, 264] on icon at bounding box center [1388, 259] width 12 height 11
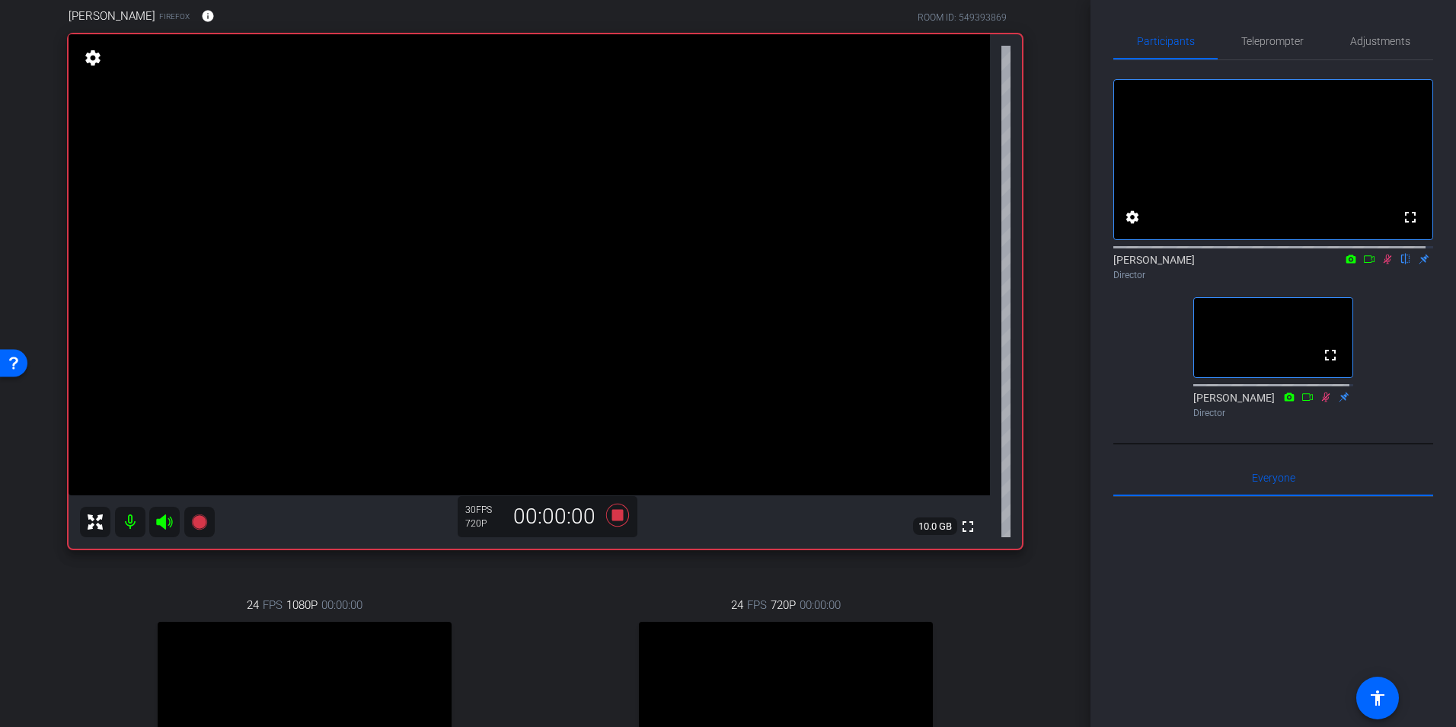
click at [1379, 266] on mat-icon at bounding box center [1388, 259] width 18 height 14
click at [1382, 264] on icon at bounding box center [1388, 259] width 12 height 11
click at [1384, 264] on icon at bounding box center [1388, 259] width 8 height 10
click at [1383, 264] on icon at bounding box center [1388, 259] width 12 height 11
click at [1382, 264] on icon at bounding box center [1388, 259] width 12 height 11
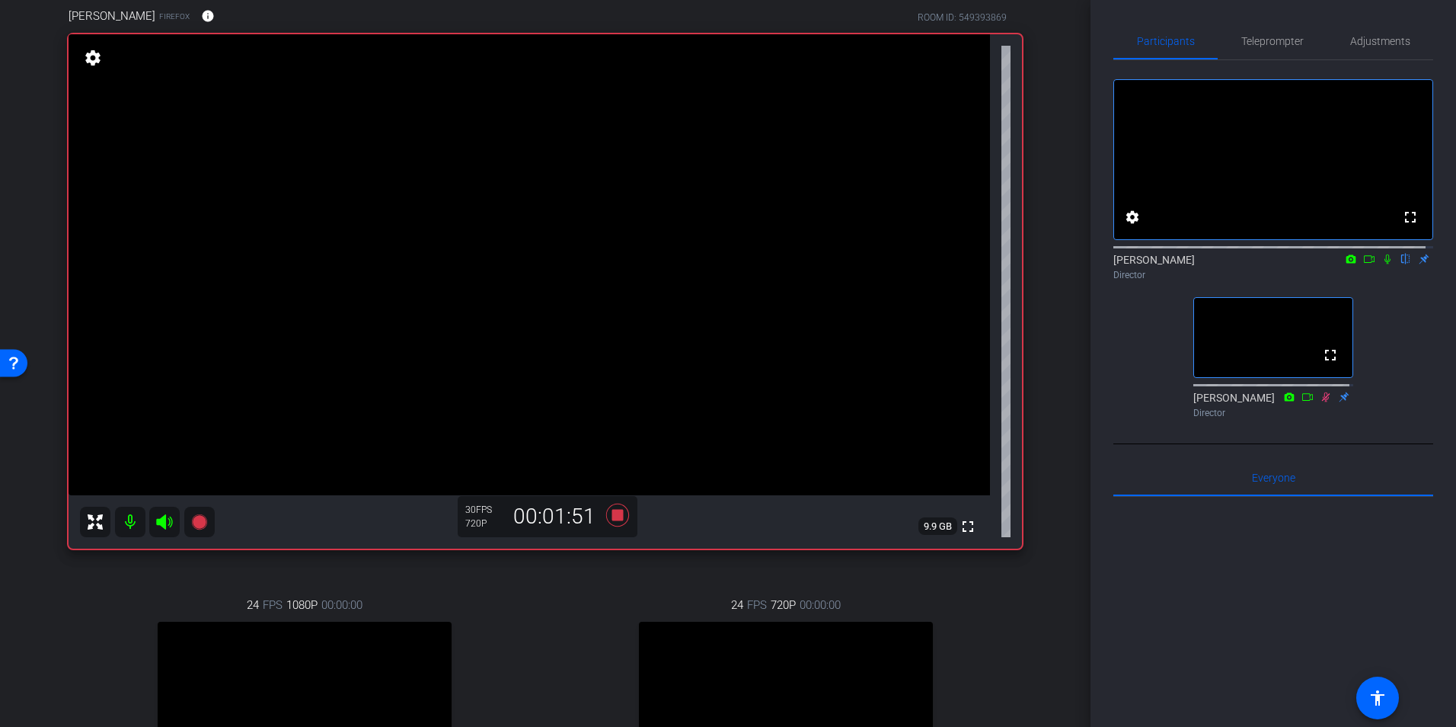
click at [1382, 264] on icon at bounding box center [1388, 259] width 12 height 11
click at [1384, 264] on icon at bounding box center [1388, 259] width 8 height 10
click at [1382, 264] on icon at bounding box center [1388, 259] width 12 height 11
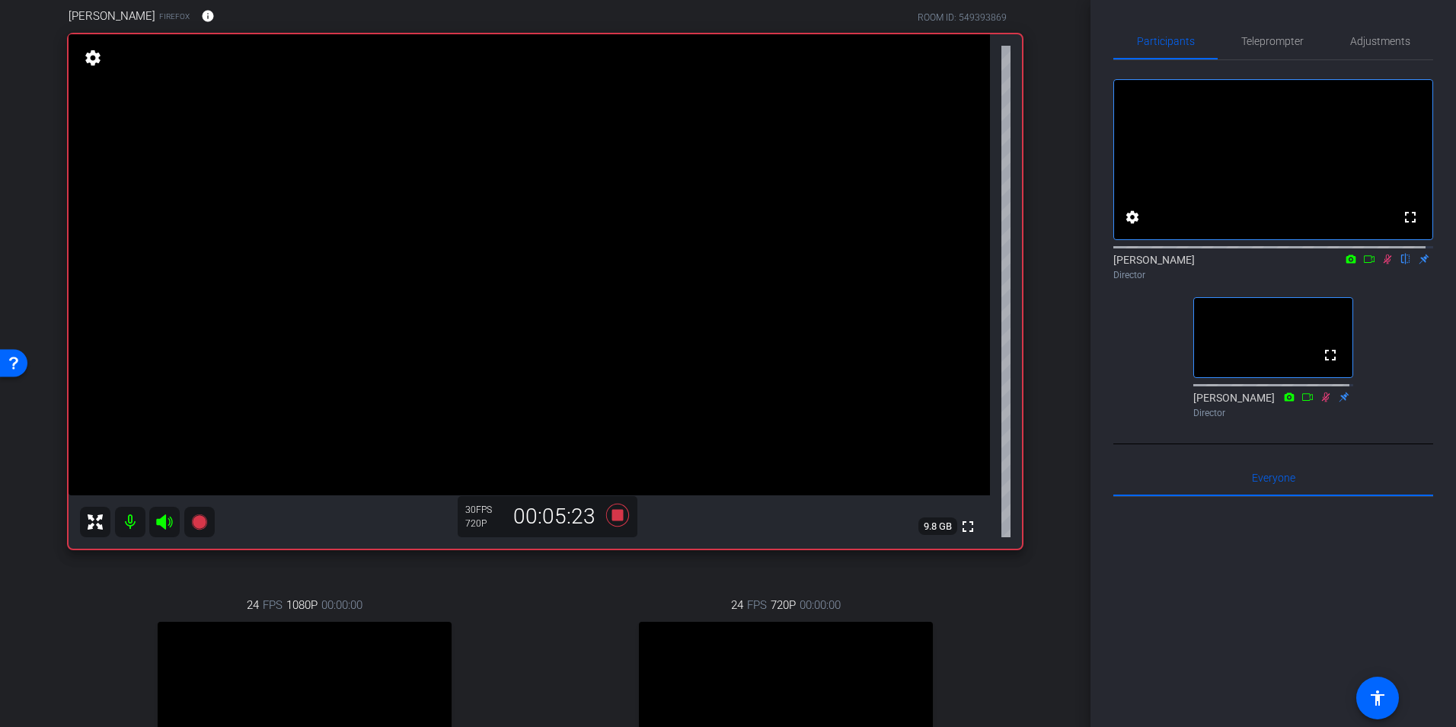
click at [1382, 264] on icon at bounding box center [1388, 259] width 12 height 11
click at [1385, 264] on icon at bounding box center [1388, 259] width 12 height 11
click at [1383, 264] on icon at bounding box center [1388, 259] width 12 height 11
click at [1384, 264] on icon at bounding box center [1388, 259] width 8 height 10
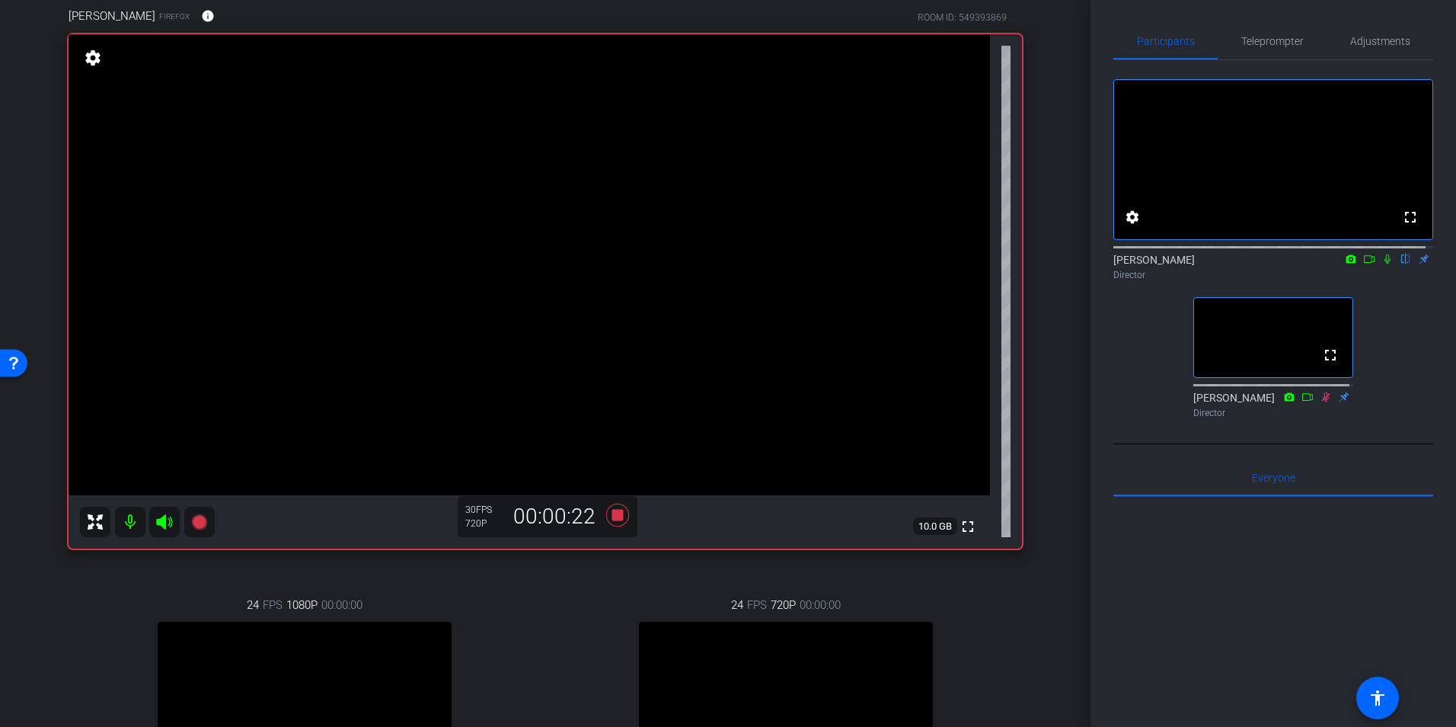
click at [1385, 264] on icon at bounding box center [1388, 259] width 6 height 10
click at [1382, 264] on icon at bounding box center [1388, 259] width 12 height 11
click at [1384, 264] on icon at bounding box center [1388, 259] width 8 height 10
click at [1385, 264] on icon at bounding box center [1388, 259] width 6 height 10
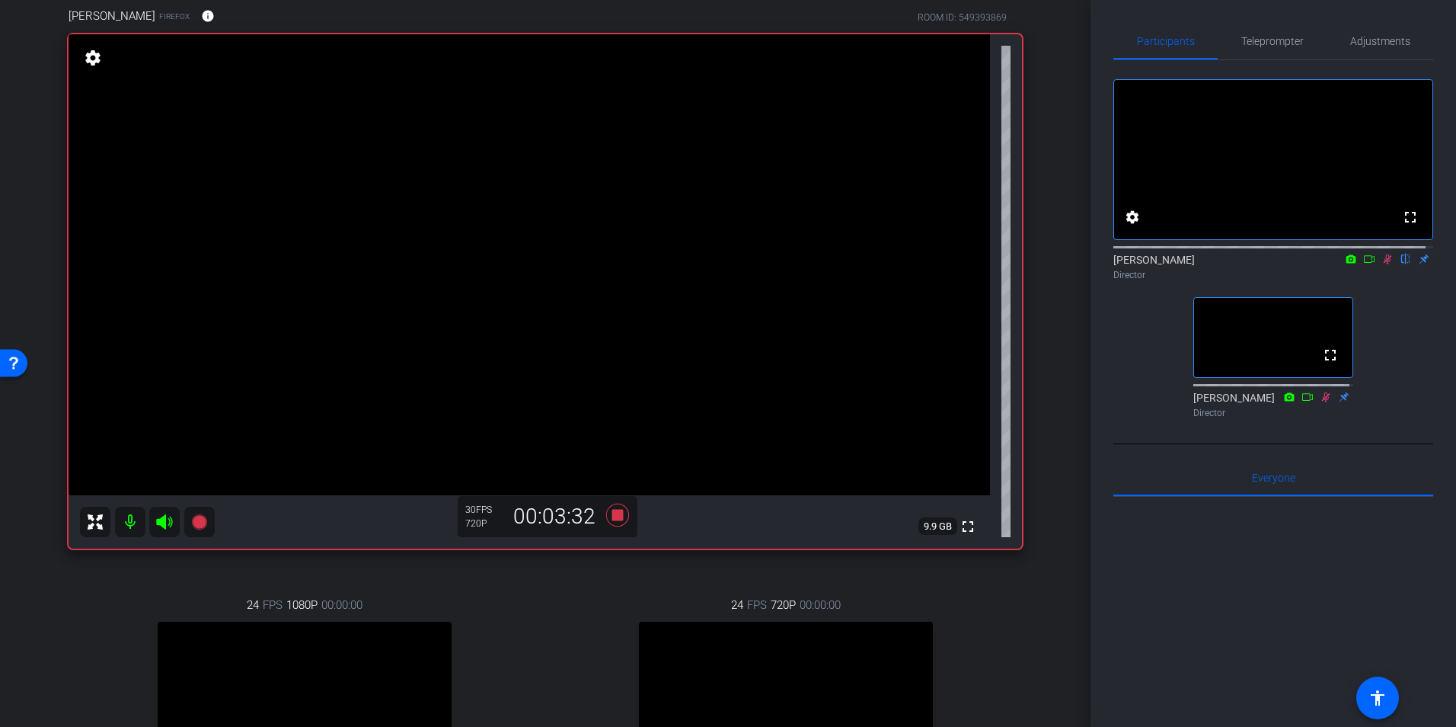
click at [1384, 264] on icon at bounding box center [1388, 259] width 8 height 10
click at [1385, 264] on icon at bounding box center [1388, 259] width 6 height 10
click at [1382, 264] on icon at bounding box center [1388, 259] width 12 height 11
click at [1384, 264] on icon at bounding box center [1388, 259] width 8 height 10
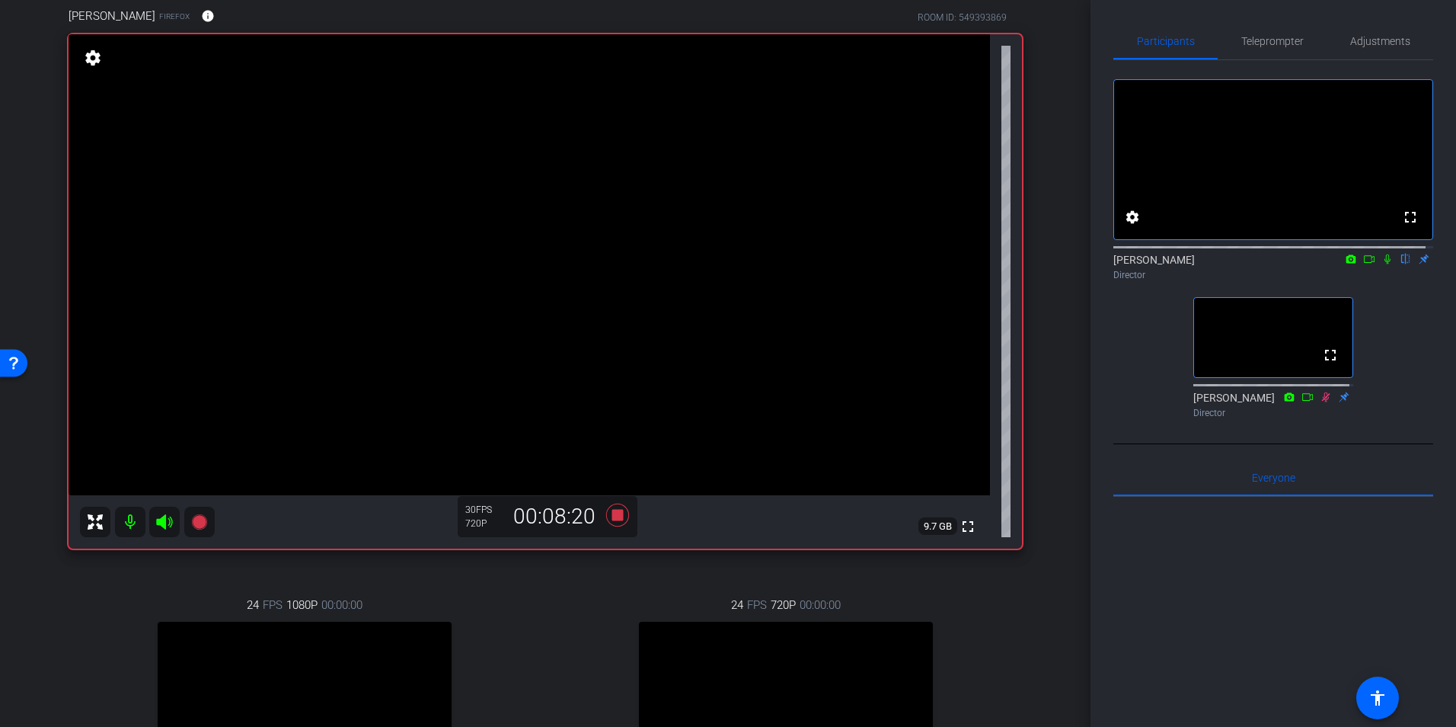
click at [1382, 264] on icon at bounding box center [1388, 259] width 12 height 11
click at [1385, 264] on icon at bounding box center [1388, 259] width 6 height 10
click at [1384, 264] on icon at bounding box center [1388, 259] width 8 height 10
click at [1382, 264] on icon at bounding box center [1388, 259] width 12 height 11
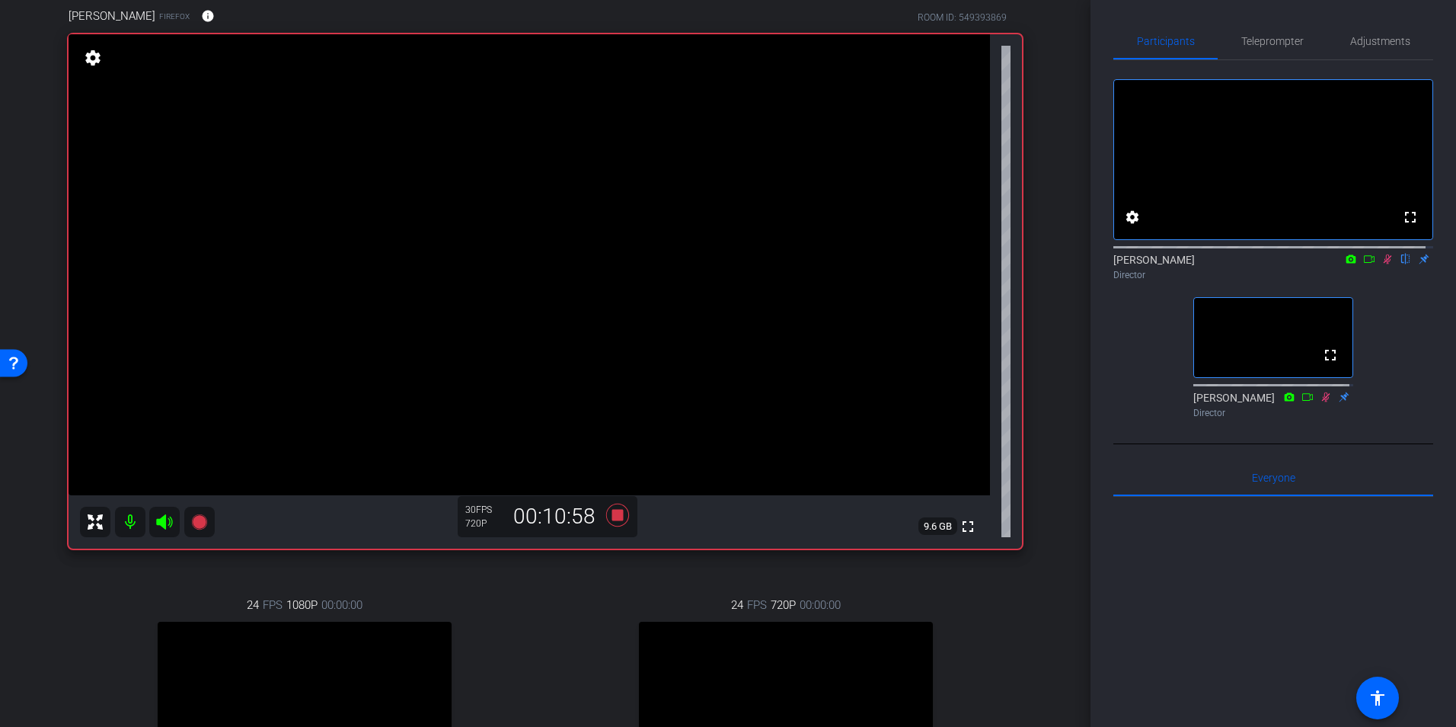
click at [1382, 264] on icon at bounding box center [1388, 259] width 12 height 11
click at [1384, 264] on icon at bounding box center [1388, 259] width 8 height 10
click at [1385, 264] on icon at bounding box center [1388, 259] width 6 height 10
click at [1379, 266] on mat-icon at bounding box center [1388, 259] width 18 height 14
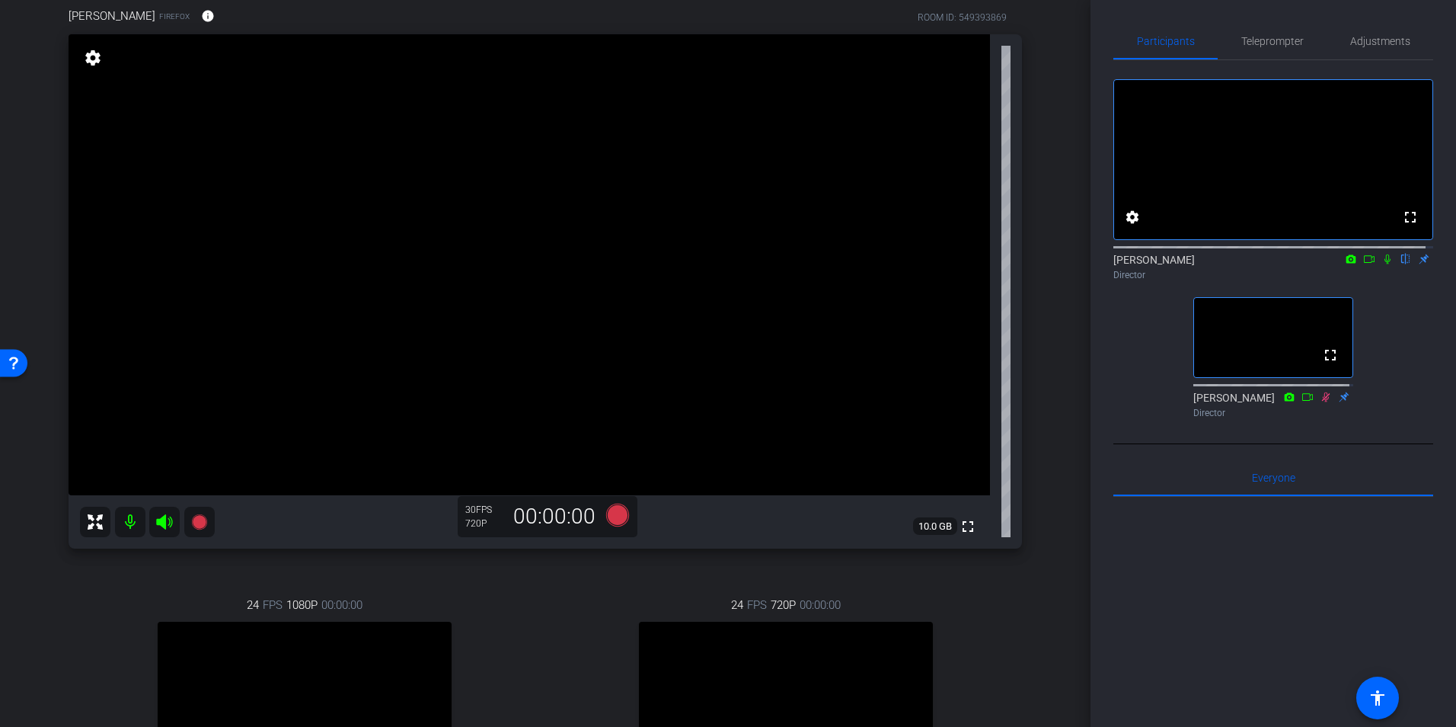
click at [1382, 264] on icon at bounding box center [1388, 259] width 12 height 11
click at [1384, 264] on icon at bounding box center [1388, 259] width 8 height 10
